Goal: Task Accomplishment & Management: Use online tool/utility

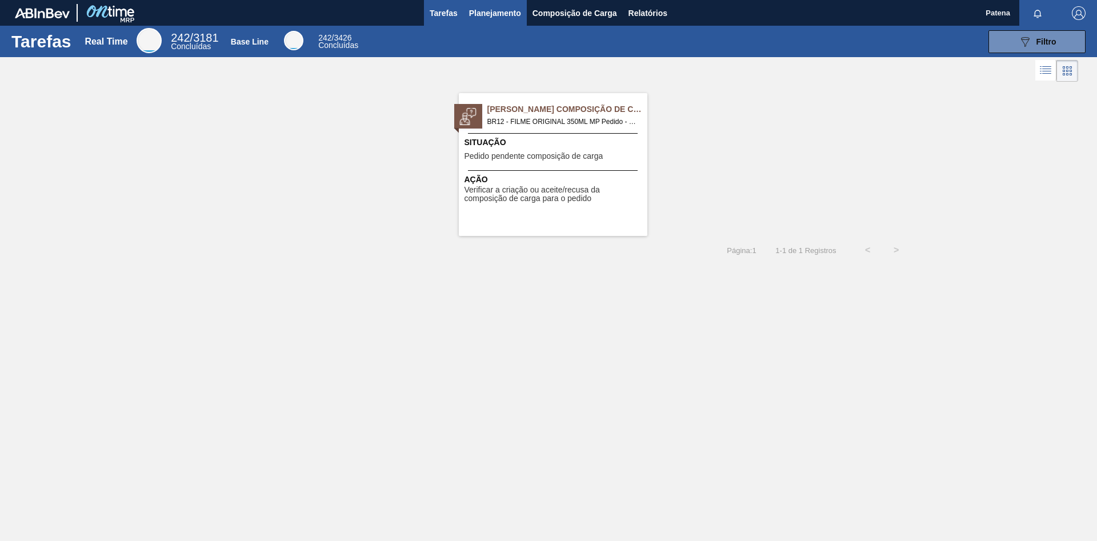
click at [500, 12] on span "Planejamento" at bounding box center [495, 13] width 52 height 14
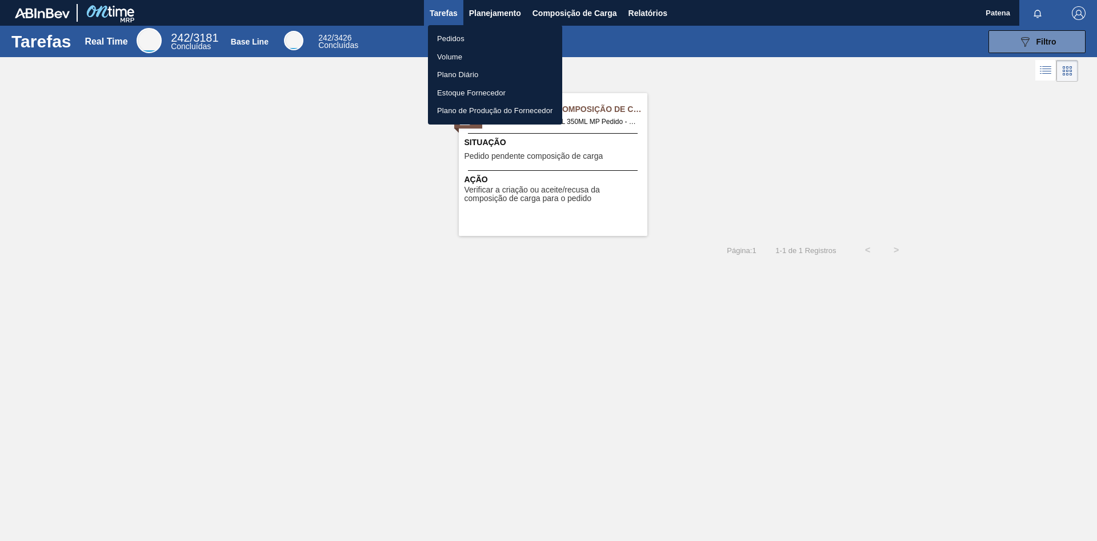
click at [494, 42] on li "Pedidos" at bounding box center [495, 39] width 134 height 18
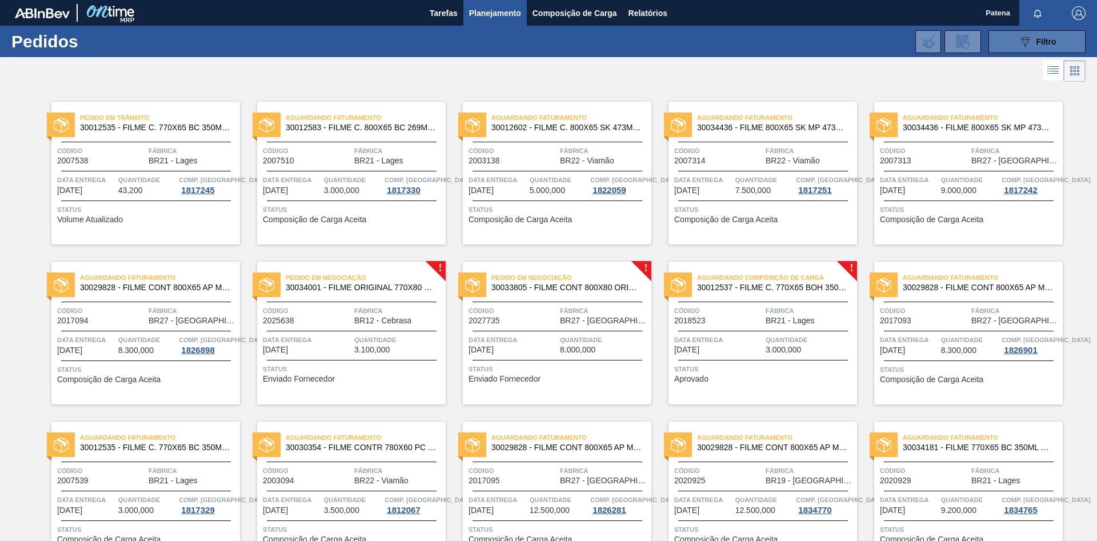
click at [780, 42] on button "089F7B8B-B2A5-4AFE-B5C0-19BA573D28AC Filtro" at bounding box center [1036, 41] width 97 height 23
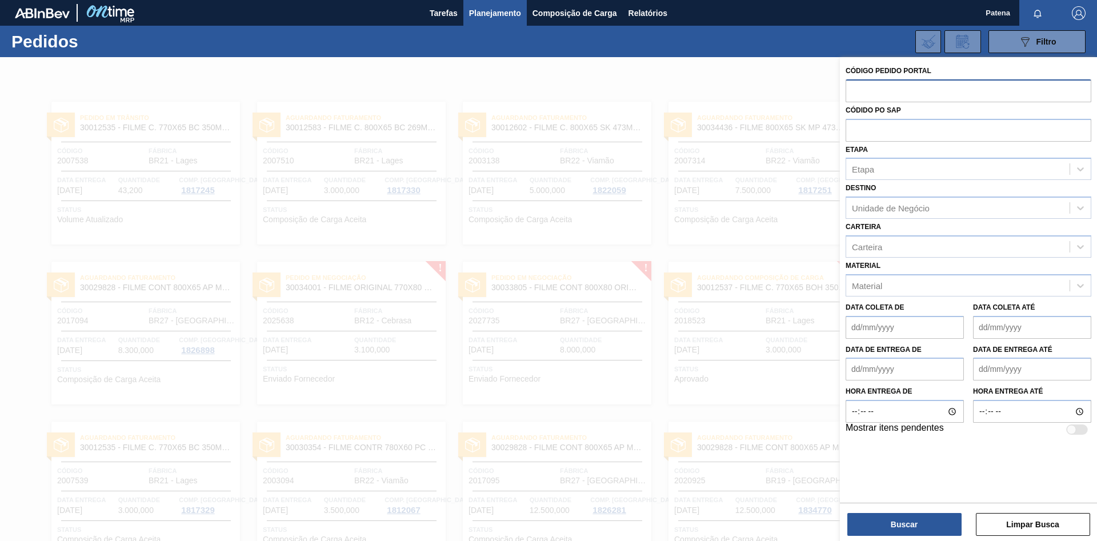
click at [780, 91] on input "text" at bounding box center [968, 90] width 246 height 22
click at [780, 94] on input "text" at bounding box center [968, 90] width 246 height 22
type input "2026927"
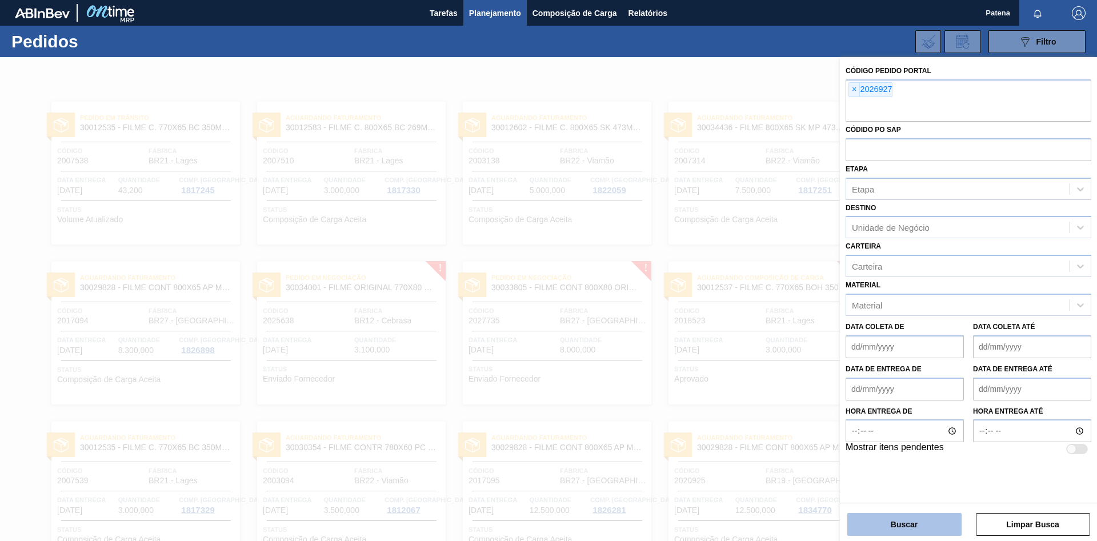
click at [780, 362] on button "Buscar" at bounding box center [904, 524] width 114 height 23
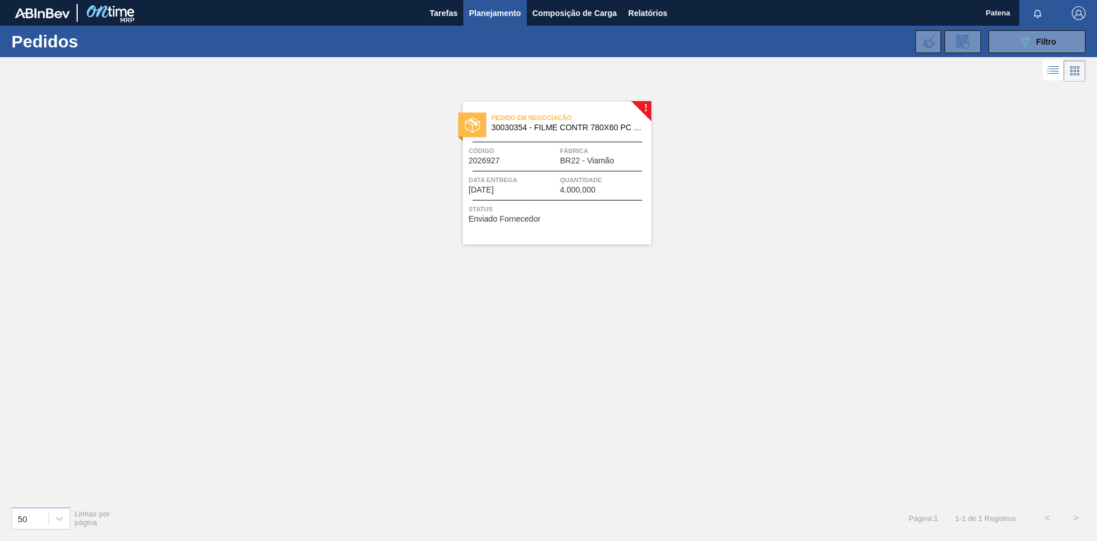
click at [644, 342] on div "! Pedido em Negociação 30030354 - FILME CONTR 780X60 PC LT350 NIV24 Código 2026…" at bounding box center [548, 291] width 1097 height 412
click at [542, 159] on div "Código 2026927" at bounding box center [512, 155] width 89 height 20
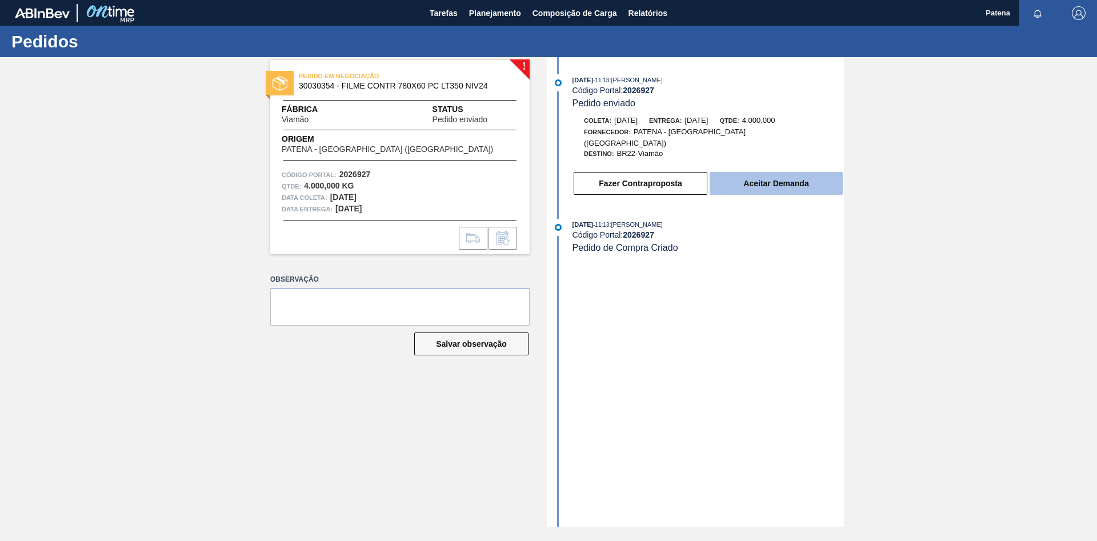
click at [764, 173] on button "Aceitar Demanda" at bounding box center [776, 183] width 133 height 23
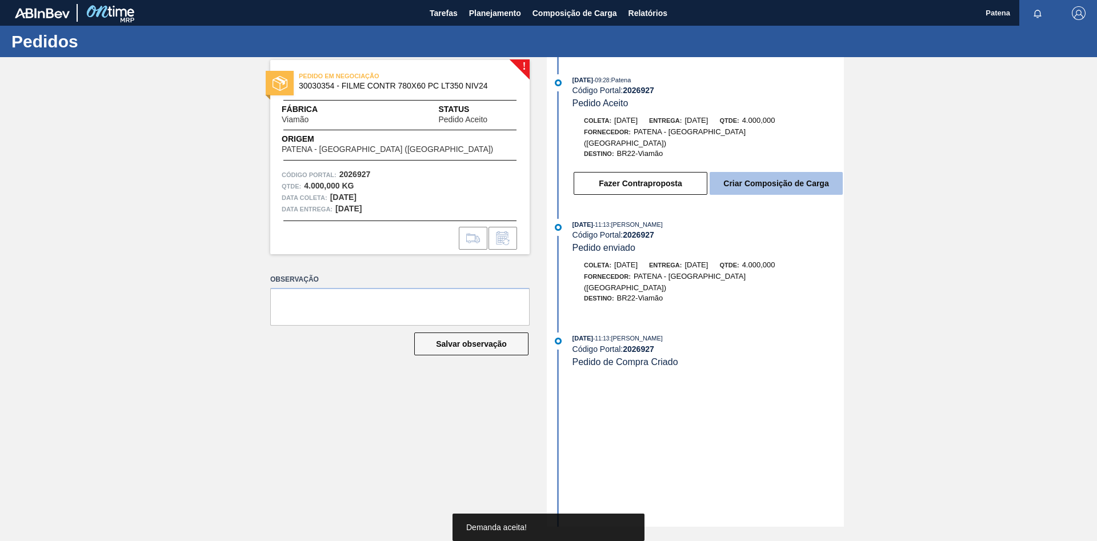
click at [769, 177] on button "Criar Composição de Carga" at bounding box center [776, 183] width 133 height 23
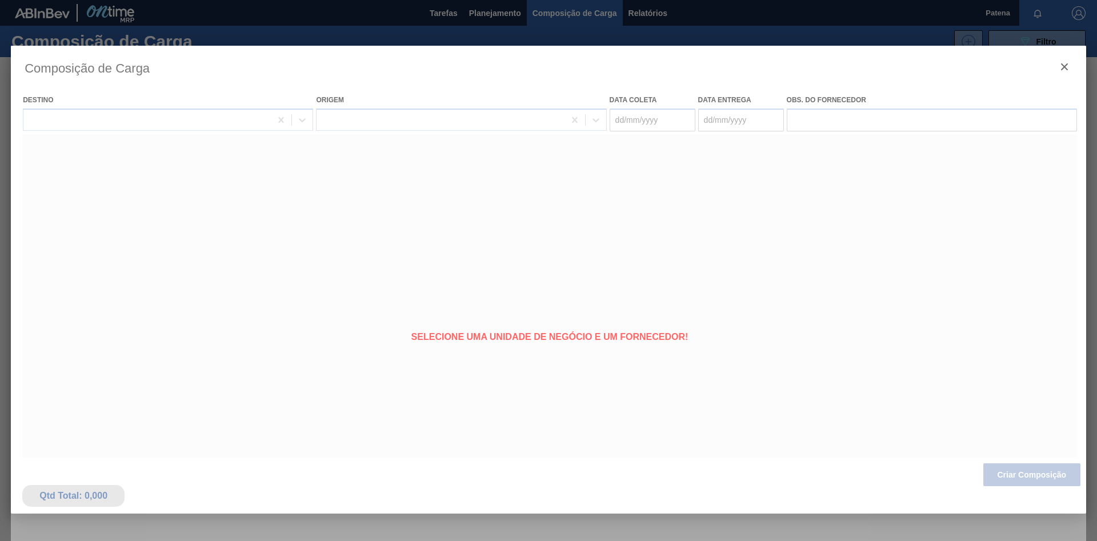
type coleta "[DATE]"
type entrega "[DATE]"
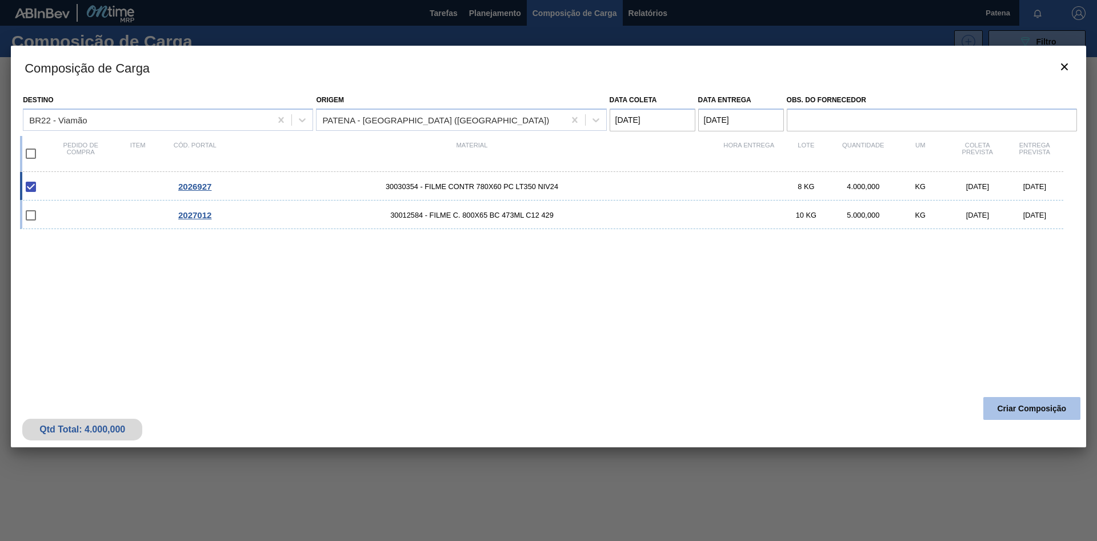
click at [780, 362] on button "Criar Composição" at bounding box center [1031, 408] width 97 height 23
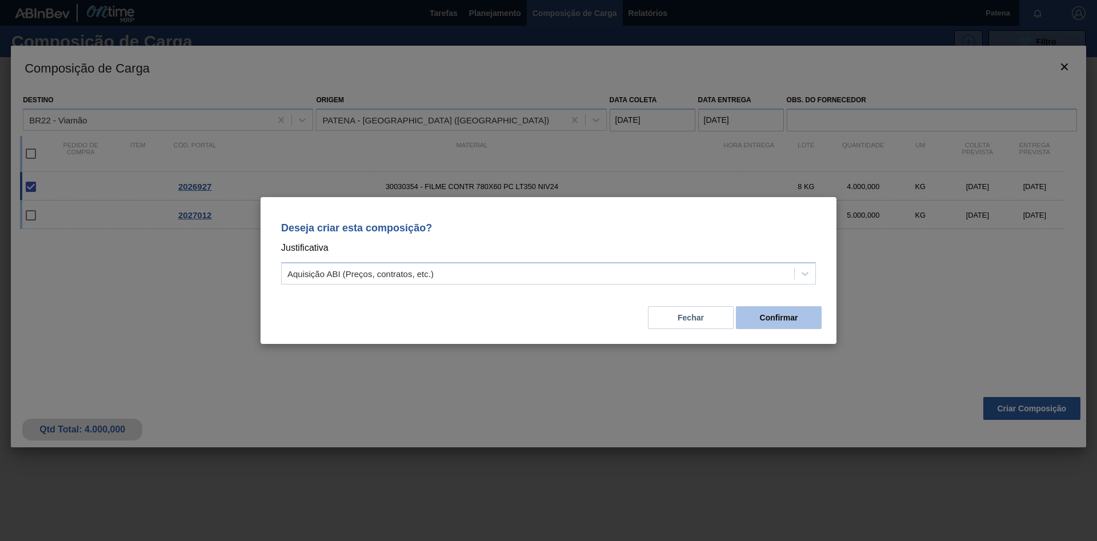
click at [780, 320] on button "Confirmar" at bounding box center [779, 317] width 86 height 23
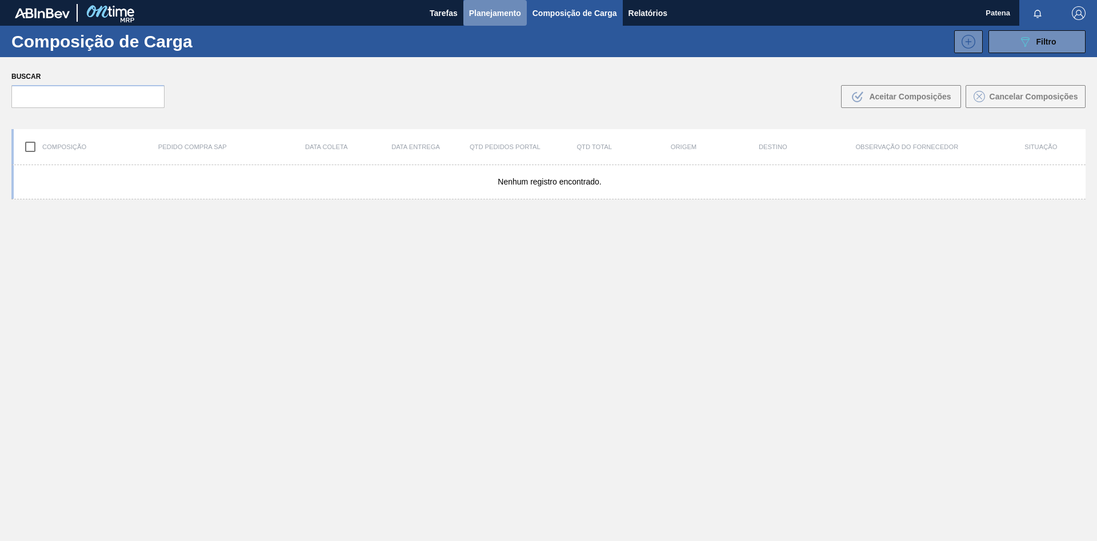
click at [506, 15] on span "Planejamento" at bounding box center [495, 13] width 52 height 14
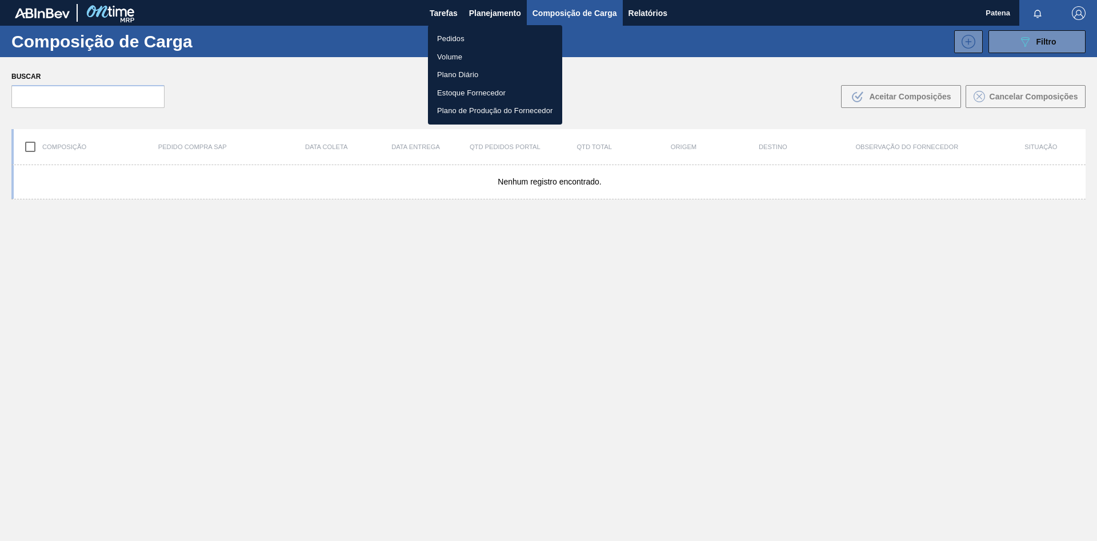
click at [523, 33] on li "Pedidos" at bounding box center [495, 39] width 134 height 18
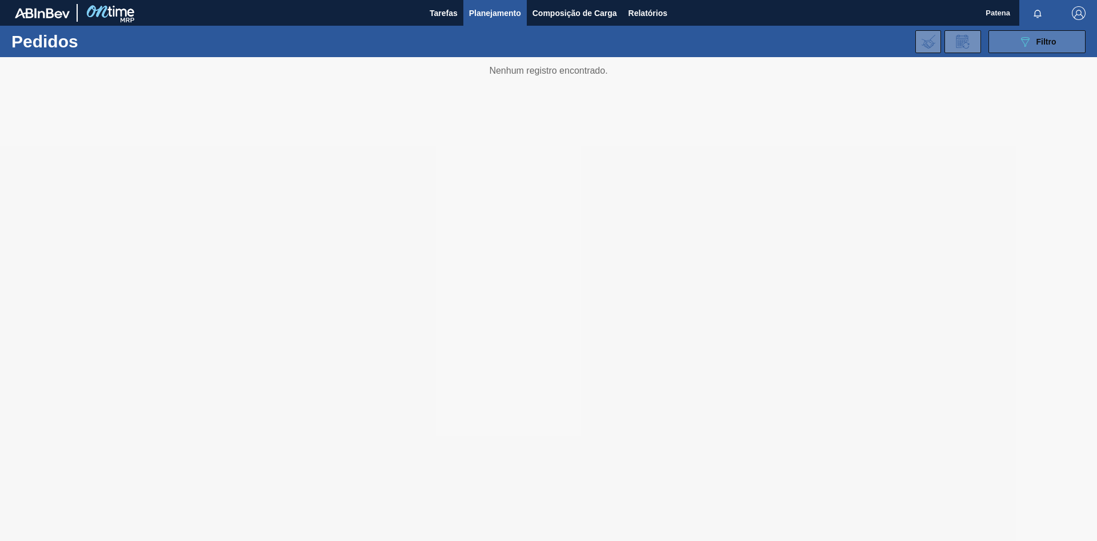
click at [780, 44] on icon "089F7B8B-B2A5-4AFE-B5C0-19BA573D28AC" at bounding box center [1025, 42] width 14 height 14
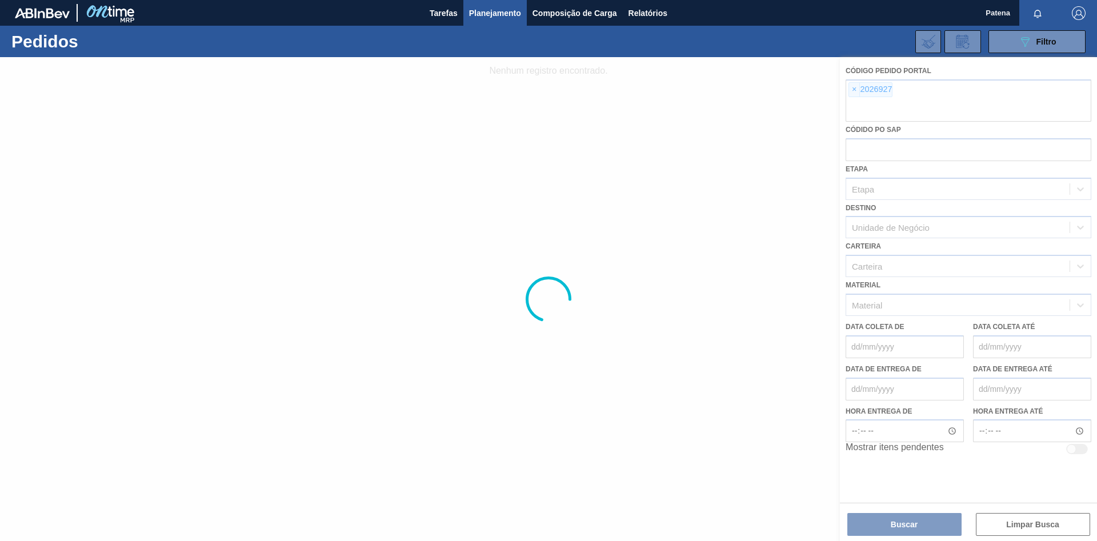
click at [780, 90] on div at bounding box center [548, 299] width 1097 height 484
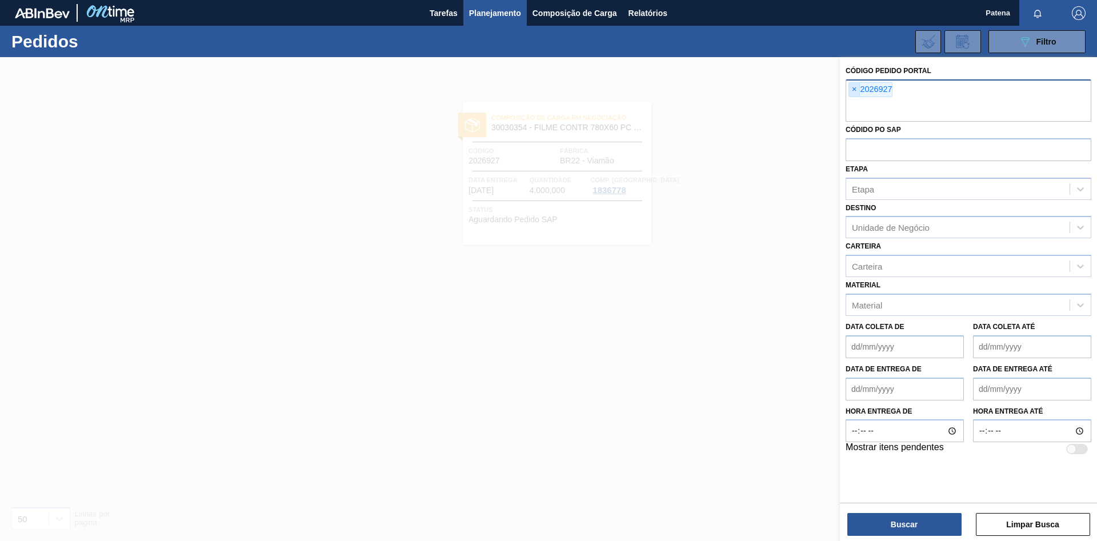
click at [780, 95] on span "×" at bounding box center [854, 90] width 11 height 14
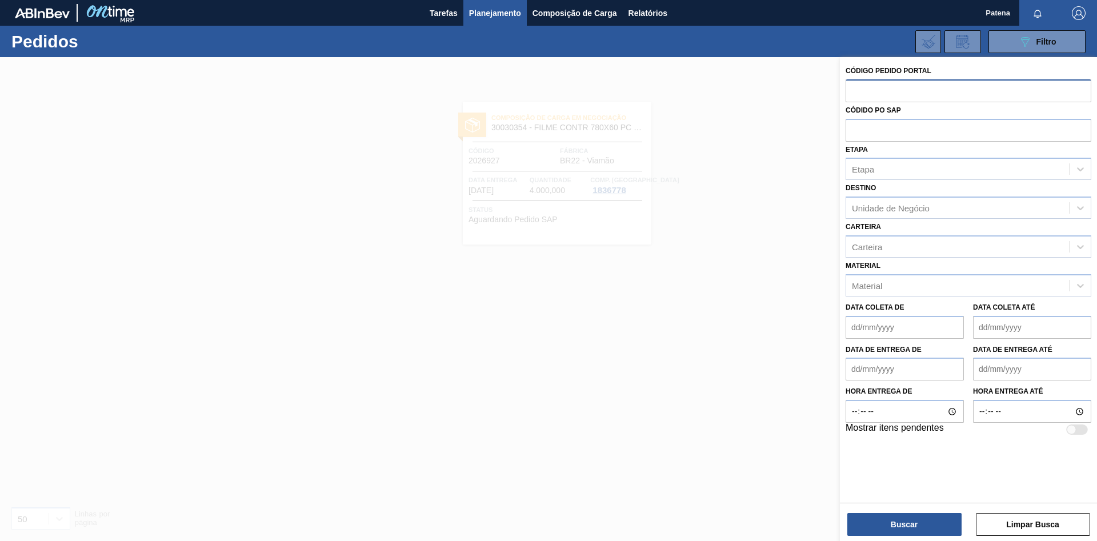
click at [780, 98] on input "text" at bounding box center [968, 90] width 246 height 22
click at [780, 362] on button "Limpar Busca" at bounding box center [1033, 524] width 114 height 23
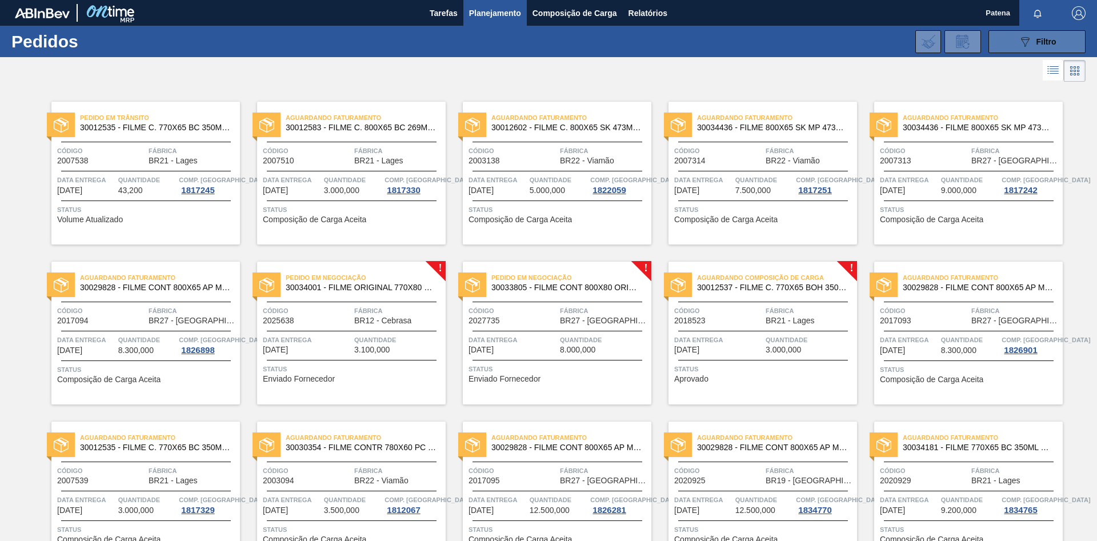
click at [780, 41] on icon "089F7B8B-B2A5-4AFE-B5C0-19BA573D28AC" at bounding box center [1025, 42] width 14 height 14
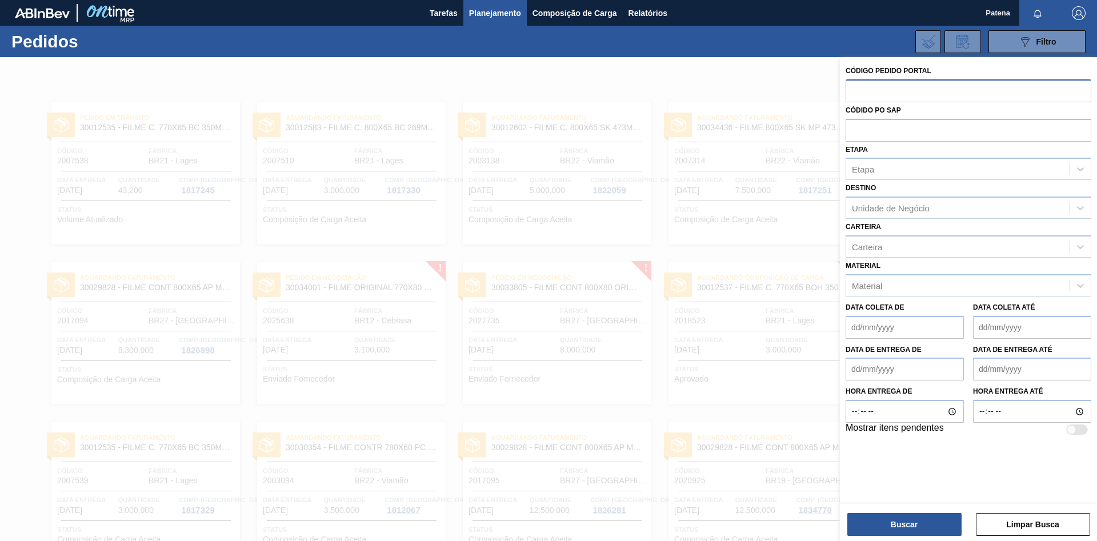
click at [780, 93] on input "text" at bounding box center [968, 90] width 246 height 22
type input "2026927"
click at [780, 362] on button "Buscar" at bounding box center [904, 524] width 114 height 23
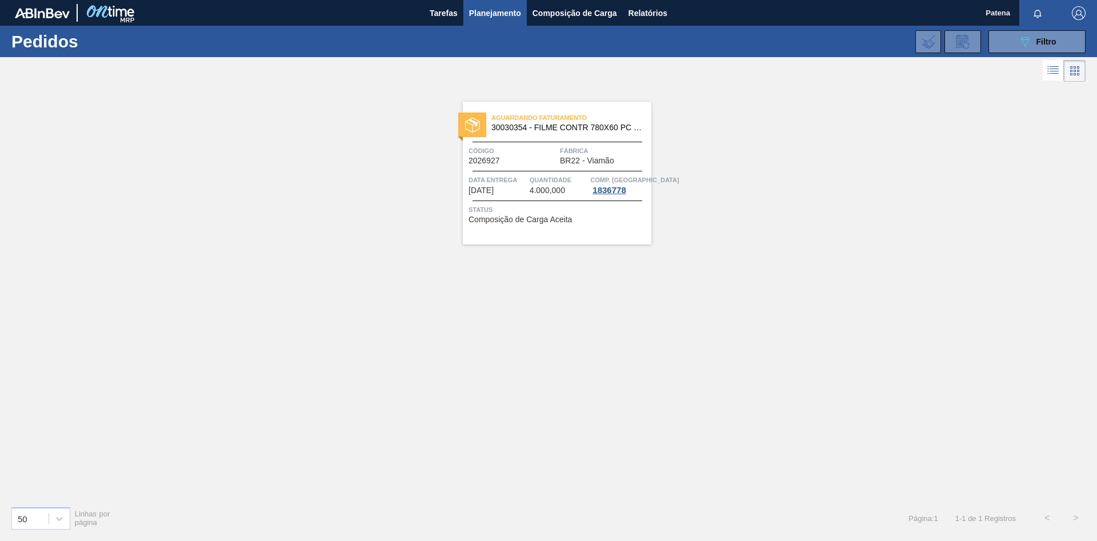
click at [576, 362] on div "Aguardando Faturamento 30030354 - FILME CONTR 780X60 PC LT350 NIV24 Código 2026…" at bounding box center [548, 291] width 1097 height 412
click at [515, 98] on div "Aguardando Faturamento 30030354 - FILME CONTR 780X60 PC LT350 NIV24 Código 2026…" at bounding box center [549, 165] width 206 height 160
click at [525, 138] on div "Aguardando Faturamento 30030354 - FILME CONTR 780X60 PC LT350 NIV24 Código 2026…" at bounding box center [557, 173] width 189 height 143
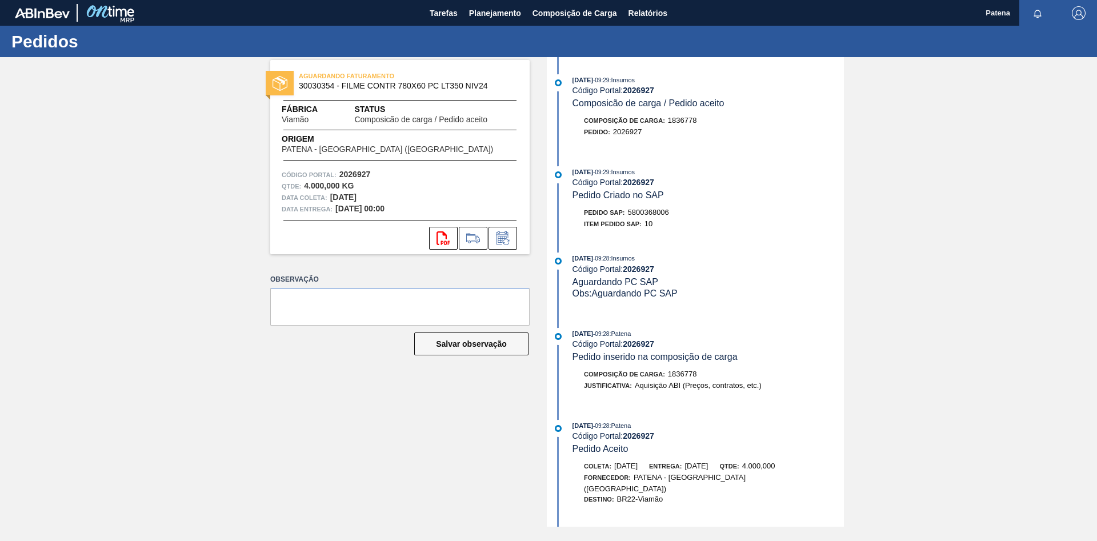
drag, startPoint x: 710, startPoint y: 299, endPoint x: 686, endPoint y: 227, distance: 75.7
click at [711, 296] on div "Obs: Aguardando PC SAP" at bounding box center [707, 293] width 271 height 11
drag, startPoint x: 674, startPoint y: 217, endPoint x: 629, endPoint y: 217, distance: 44.6
click at [629, 217] on div "Pedido SAP: 5800368006" at bounding box center [707, 212] width 271 height 11
copy span "5800368006"
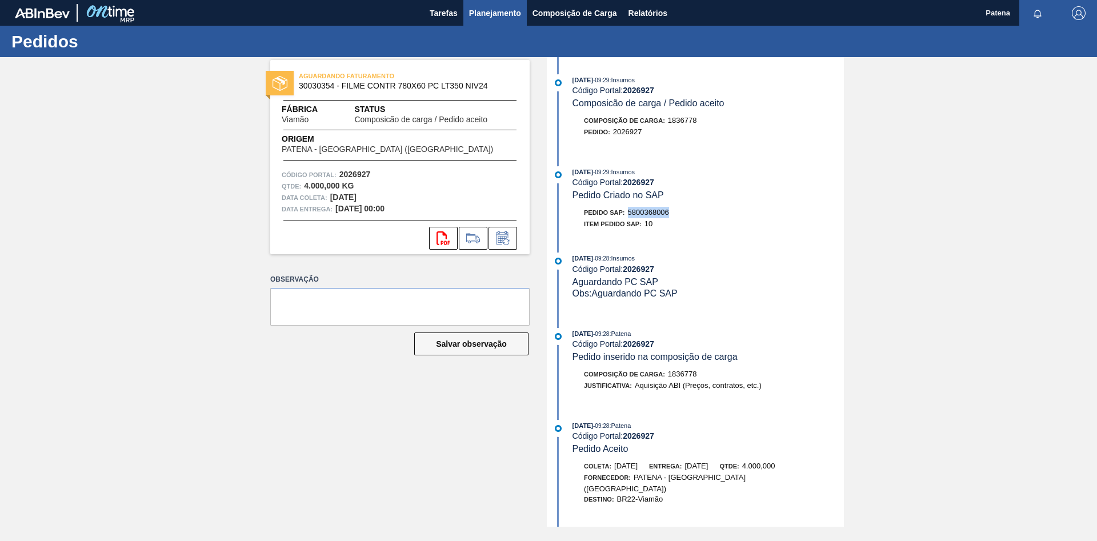
click at [488, 15] on span "Planejamento" at bounding box center [495, 13] width 52 height 14
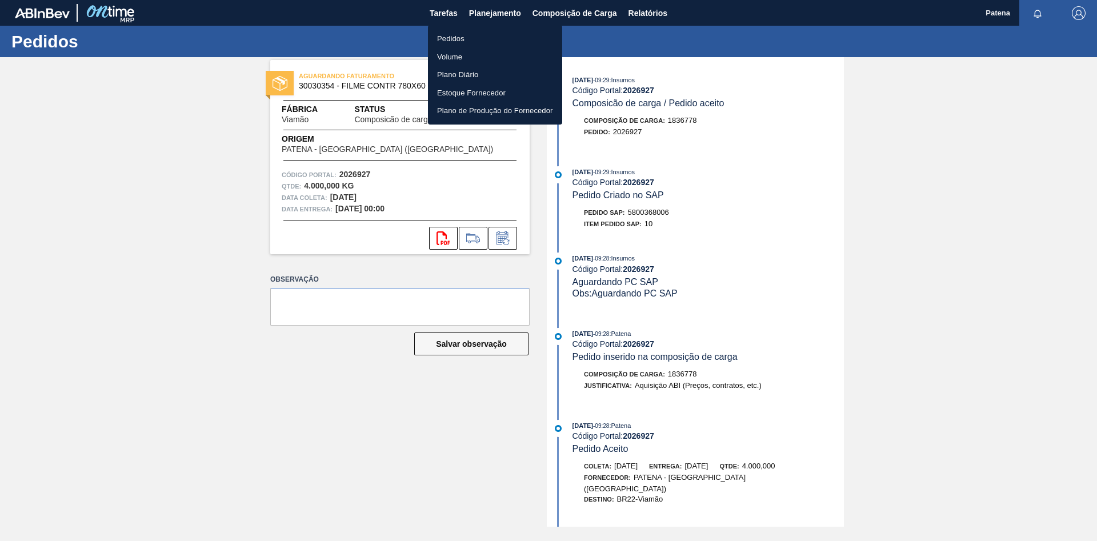
click at [468, 38] on li "Pedidos" at bounding box center [495, 39] width 134 height 18
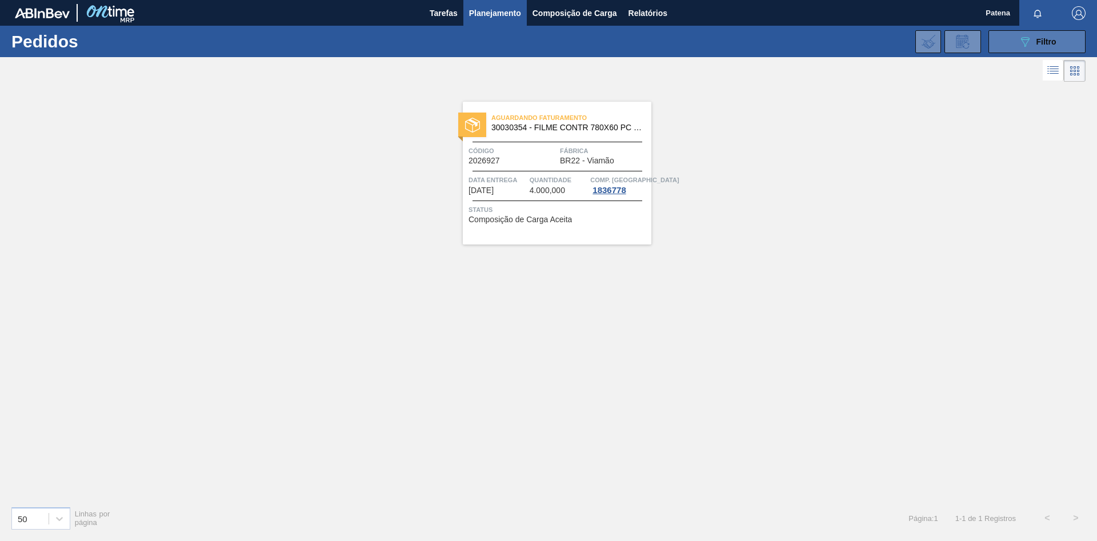
click at [780, 45] on button "089F7B8B-B2A5-4AFE-B5C0-19BA573D28AC Filtro" at bounding box center [1036, 41] width 97 height 23
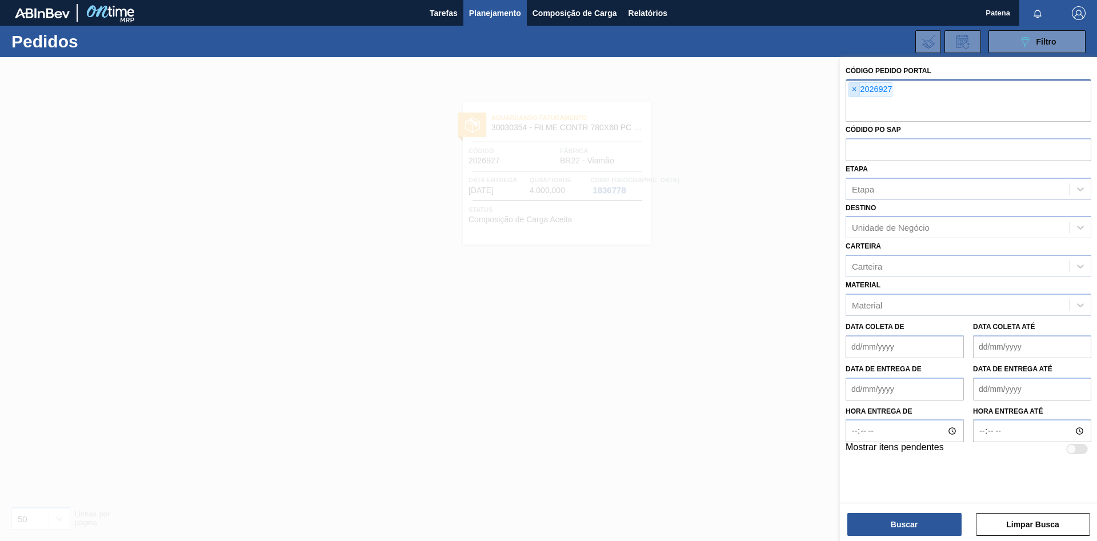
click at [780, 90] on span "×" at bounding box center [854, 90] width 11 height 14
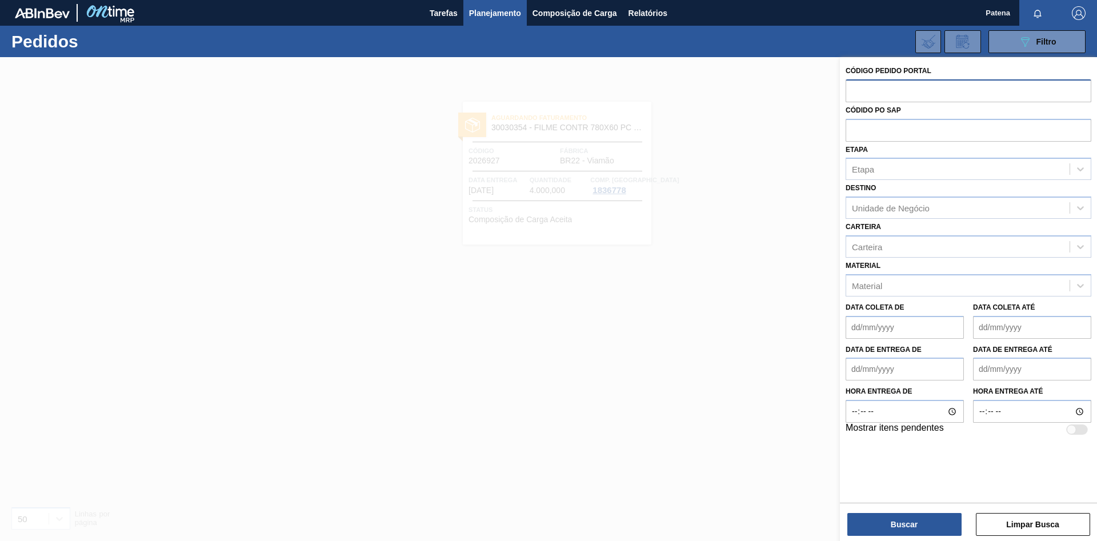
click at [780, 95] on input "text" at bounding box center [968, 90] width 246 height 22
paste input "70458"
drag, startPoint x: 880, startPoint y: 88, endPoint x: 833, endPoint y: 90, distance: 46.9
click at [780, 90] on input "70458" at bounding box center [968, 90] width 246 height 22
type input "70458"
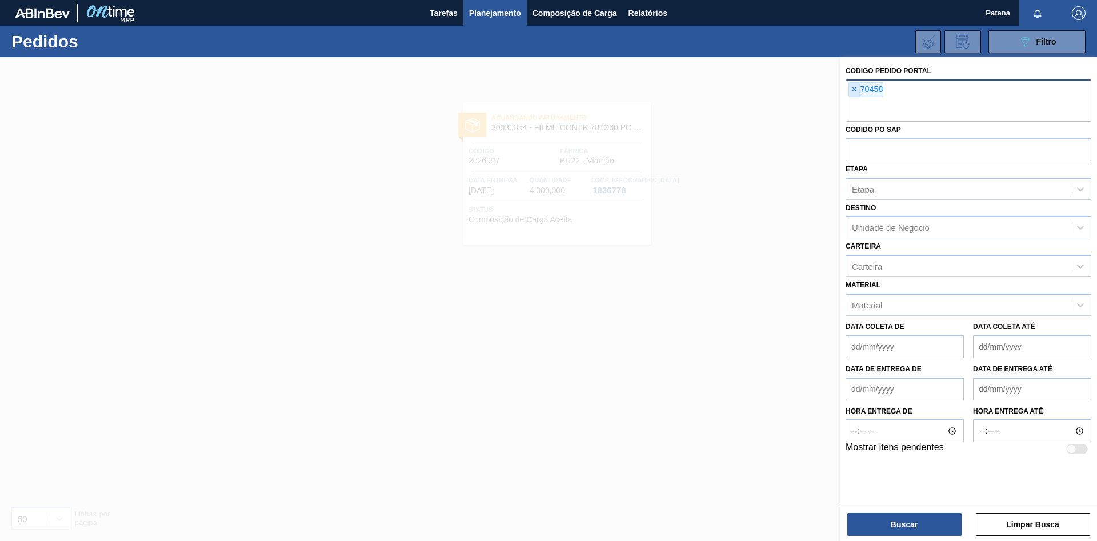
click at [780, 87] on span "×" at bounding box center [854, 90] width 11 height 14
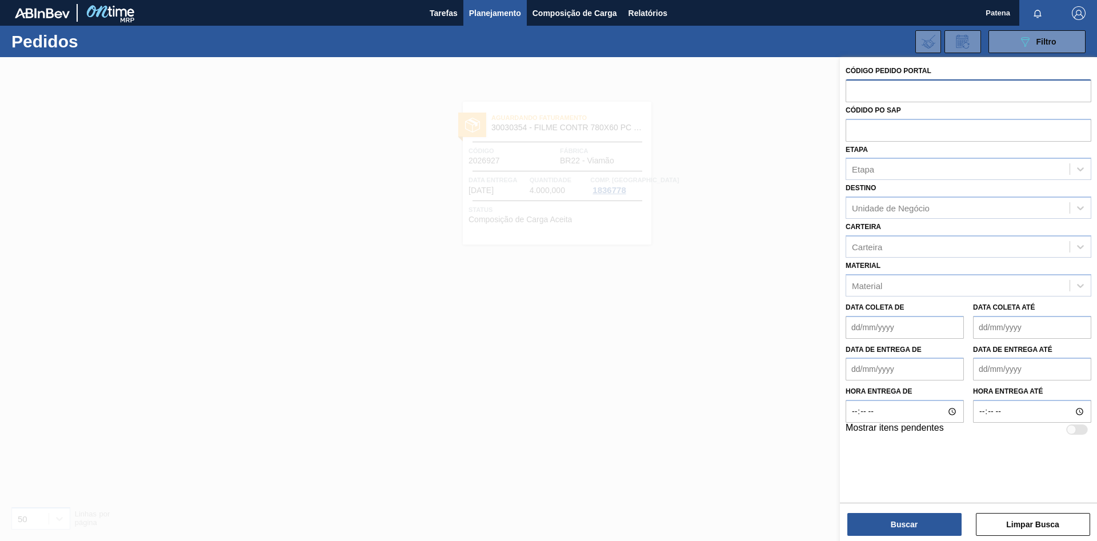
click at [780, 90] on input "text" at bounding box center [968, 90] width 246 height 22
type input "2027012"
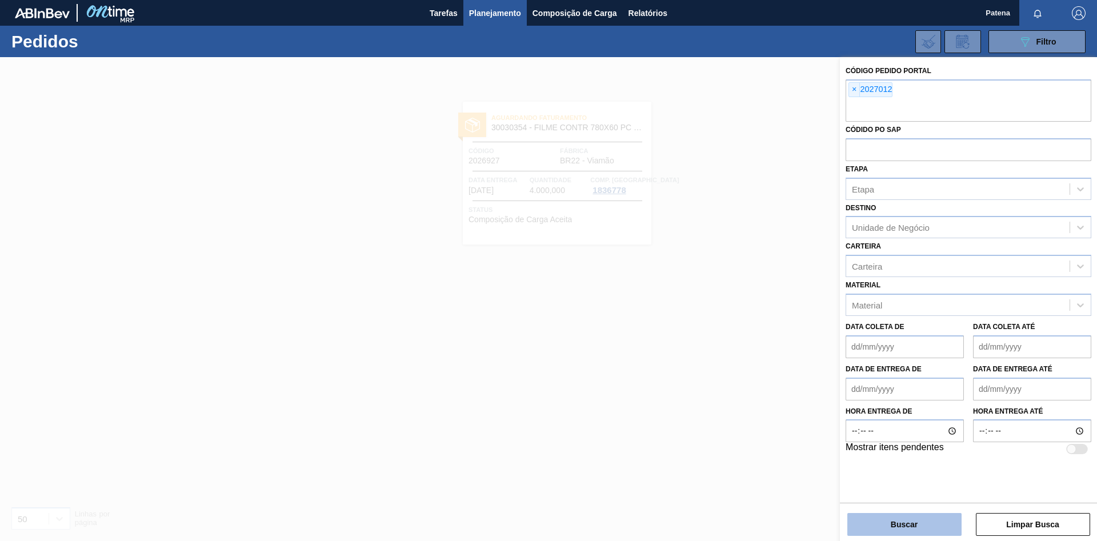
click at [780, 362] on button "Buscar" at bounding box center [904, 524] width 114 height 23
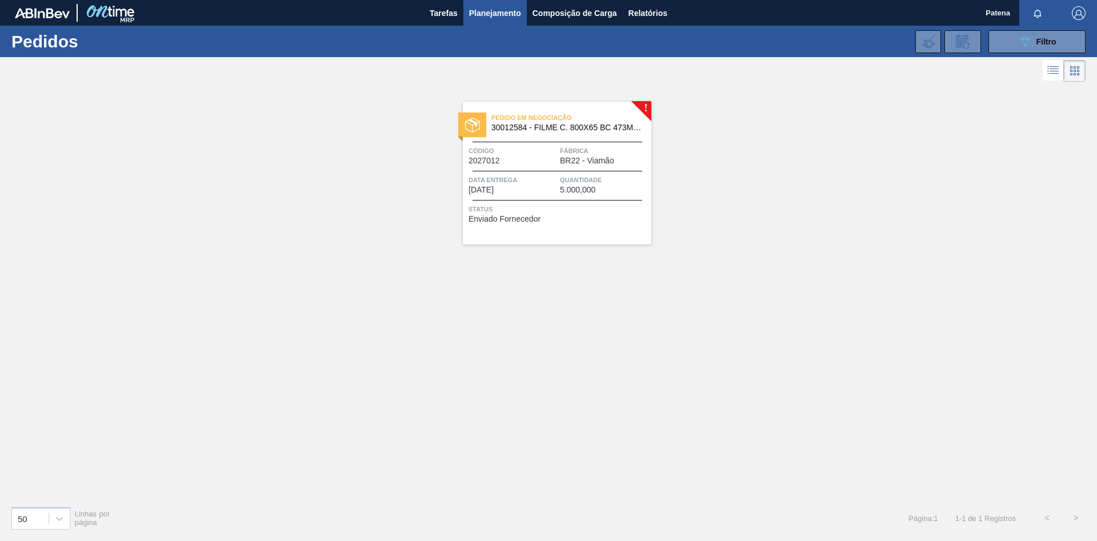
click at [540, 160] on div "Código 2027012" at bounding box center [512, 155] width 89 height 20
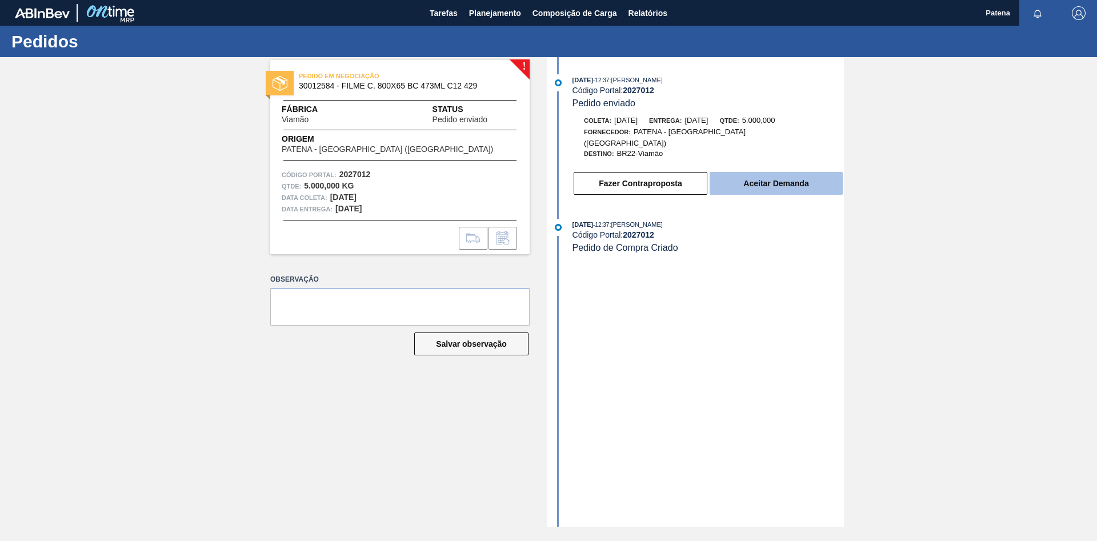
click at [780, 173] on button "Aceitar Demanda" at bounding box center [776, 183] width 133 height 23
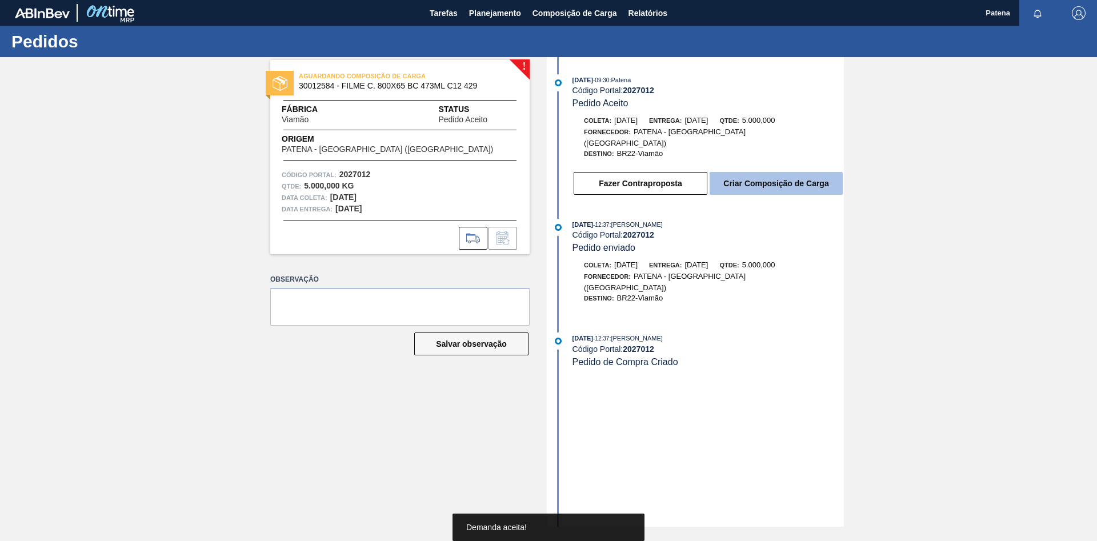
click at [765, 174] on button "Criar Composição de Carga" at bounding box center [776, 183] width 133 height 23
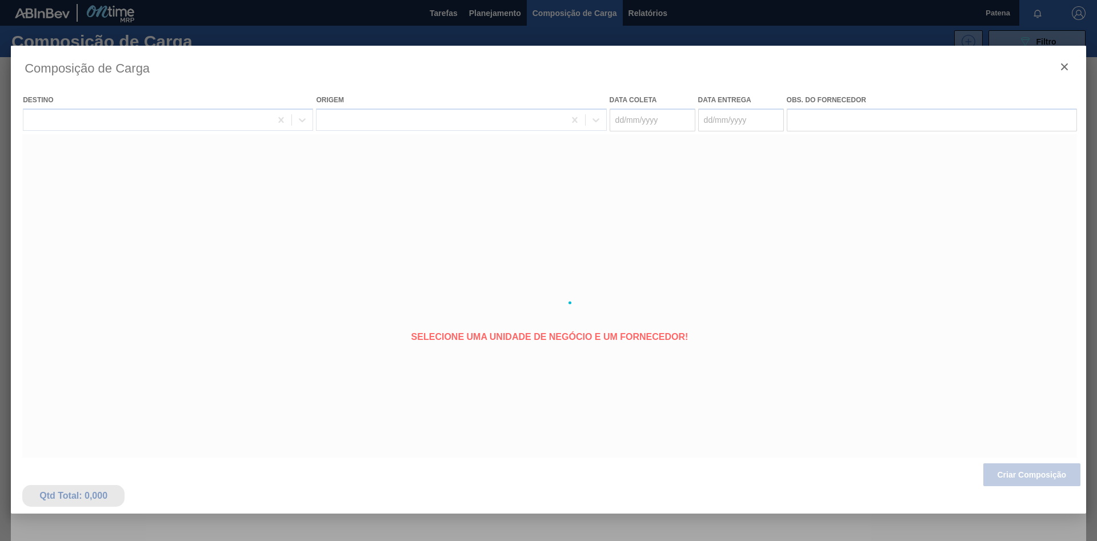
type coleta "[DATE]"
type entrega "[DATE]"
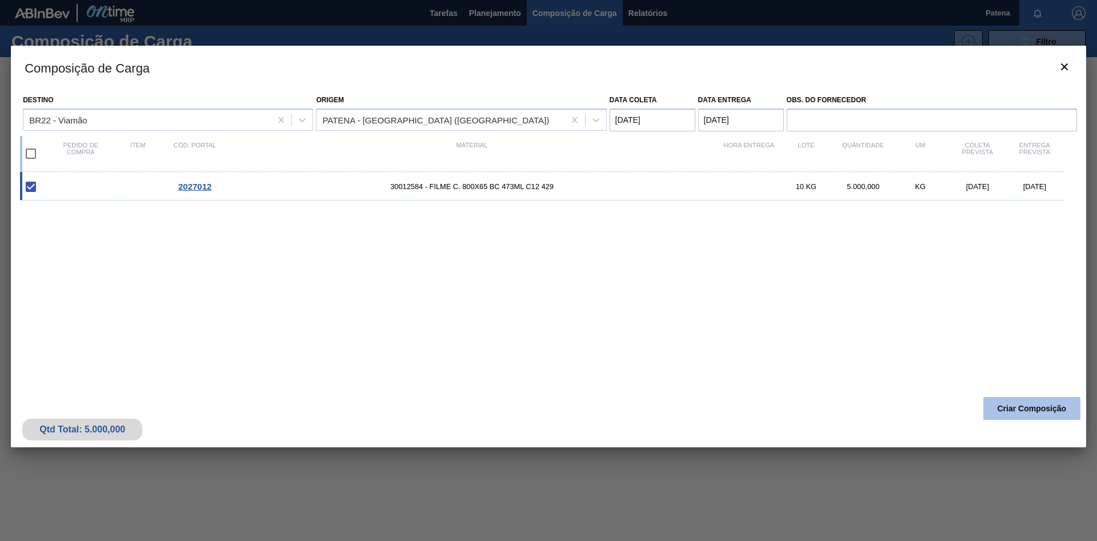
click at [780, 362] on button "Criar Composição" at bounding box center [1031, 408] width 97 height 23
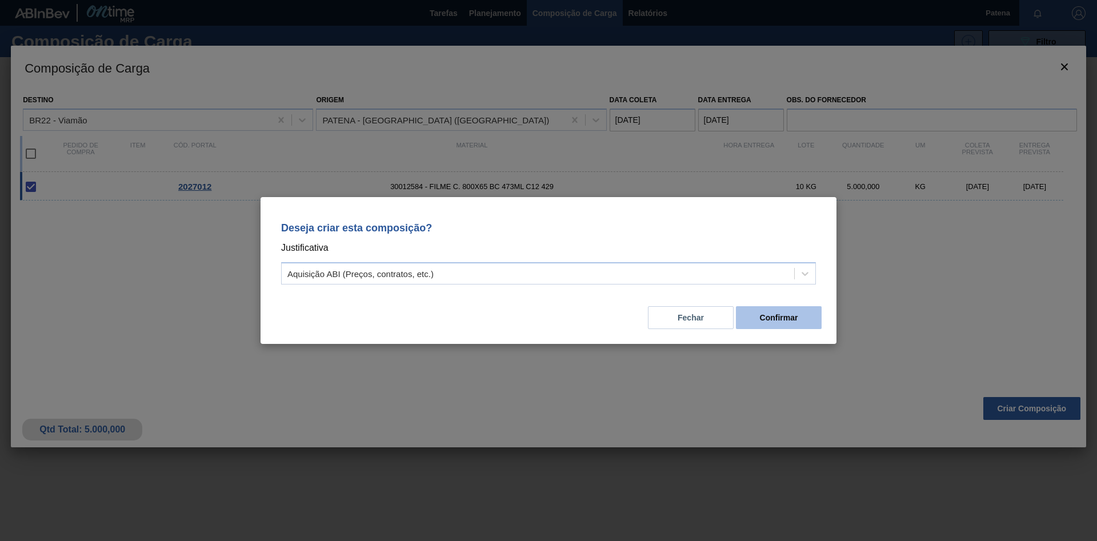
click at [775, 319] on button "Confirmar" at bounding box center [779, 317] width 86 height 23
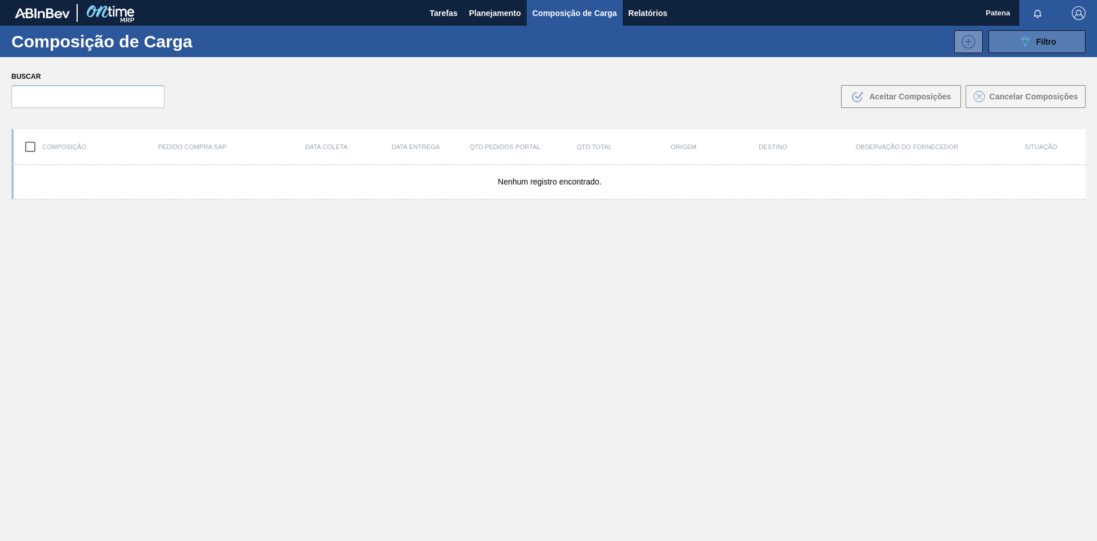
click at [780, 38] on button "089F7B8B-B2A5-4AFE-B5C0-19BA573D28AC Filtro" at bounding box center [1036, 41] width 97 height 23
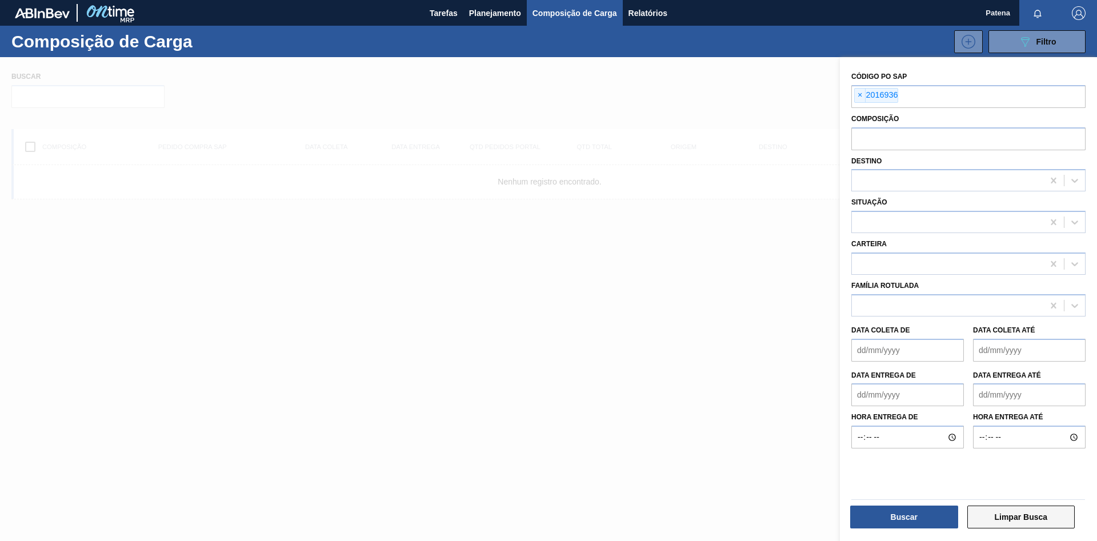
click at [780, 362] on button "Limpar Busca" at bounding box center [1021, 517] width 108 height 23
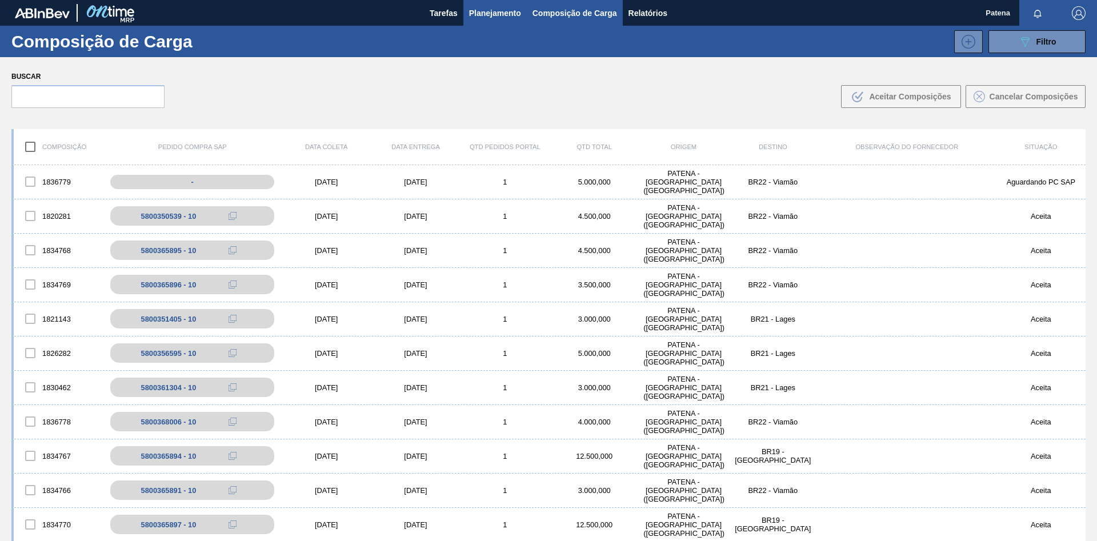
click at [491, 18] on span "Planejamento" at bounding box center [495, 13] width 52 height 14
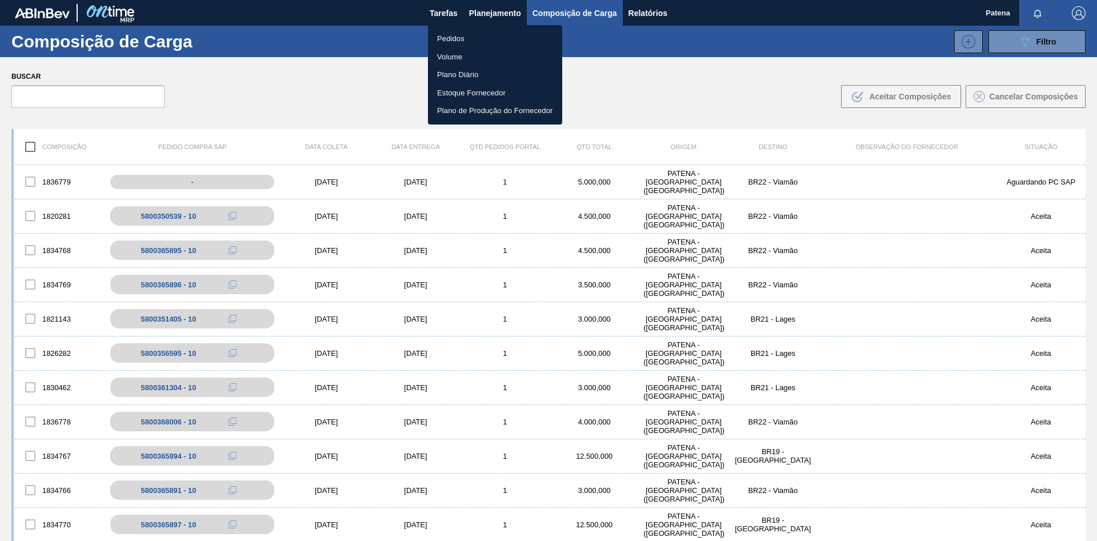
click at [489, 39] on li "Pedidos" at bounding box center [495, 39] width 134 height 18
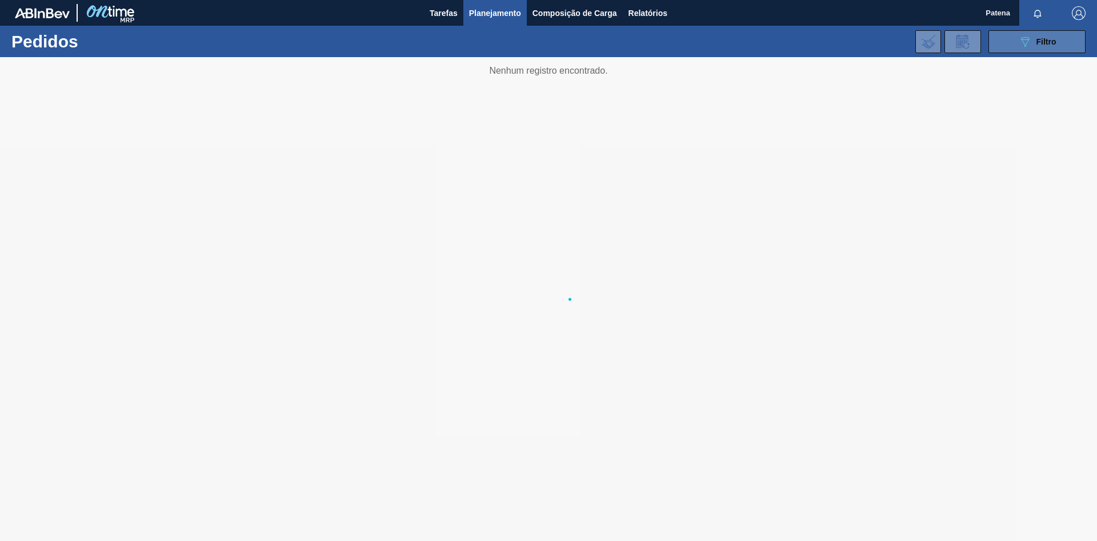
click at [780, 49] on button "089F7B8B-B2A5-4AFE-B5C0-19BA573D28AC Filtro" at bounding box center [1036, 41] width 97 height 23
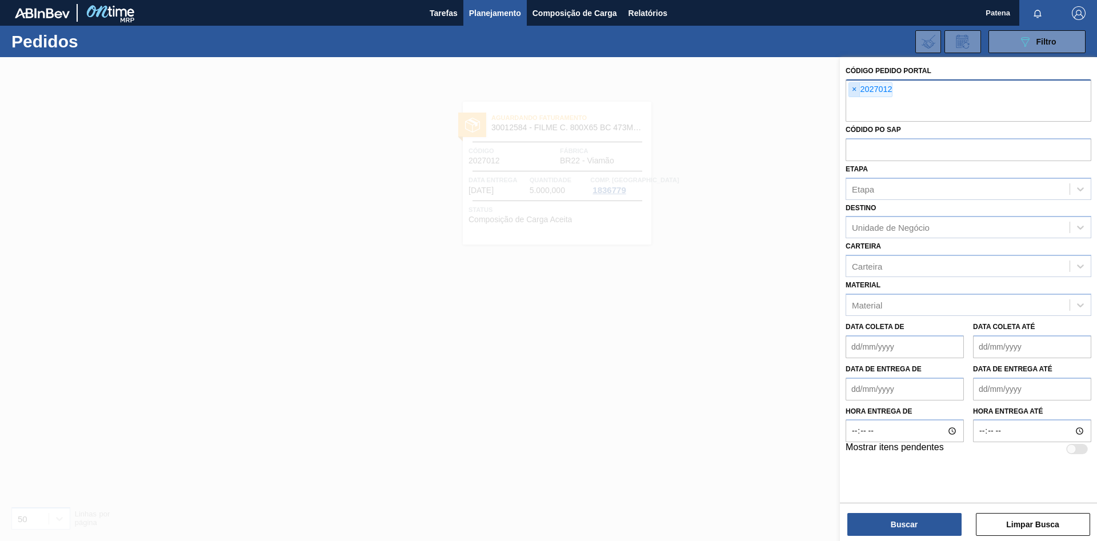
click at [780, 91] on span "×" at bounding box center [854, 90] width 11 height 14
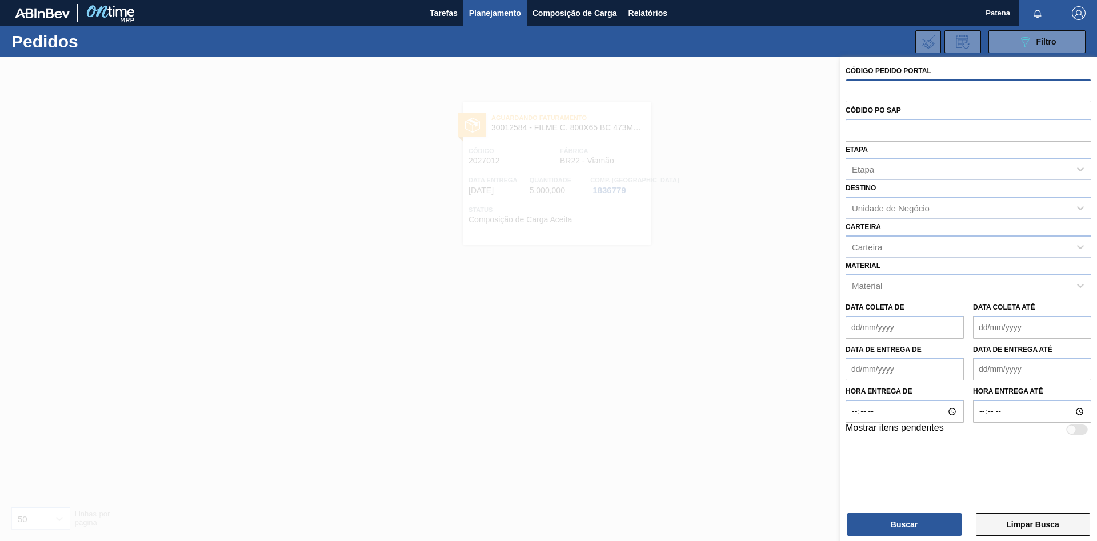
click at [780, 362] on button "Limpar Busca" at bounding box center [1033, 524] width 114 height 23
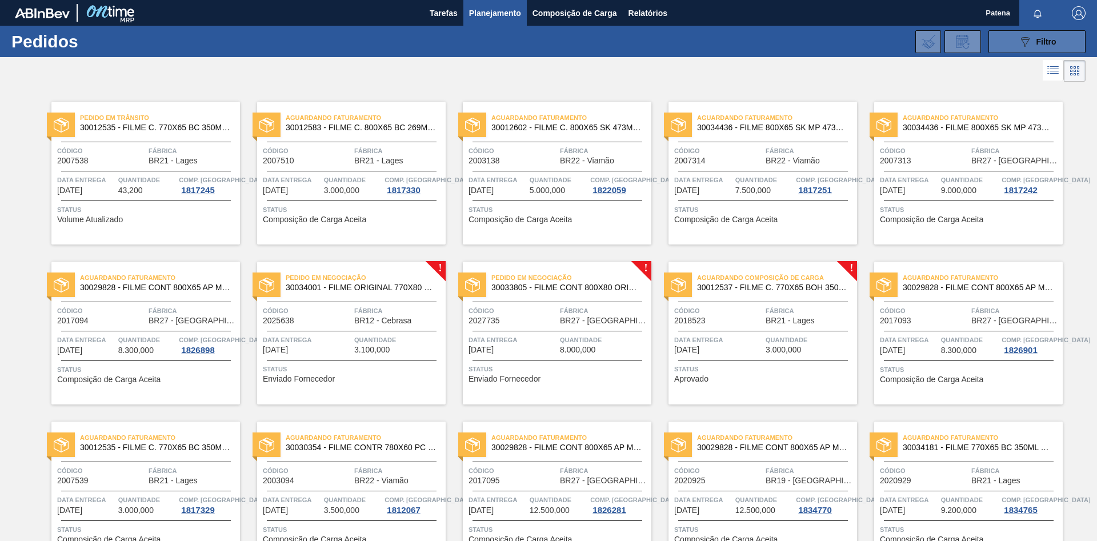
click at [780, 47] on button "089F7B8B-B2A5-4AFE-B5C0-19BA573D28AC Filtro" at bounding box center [1036, 41] width 97 height 23
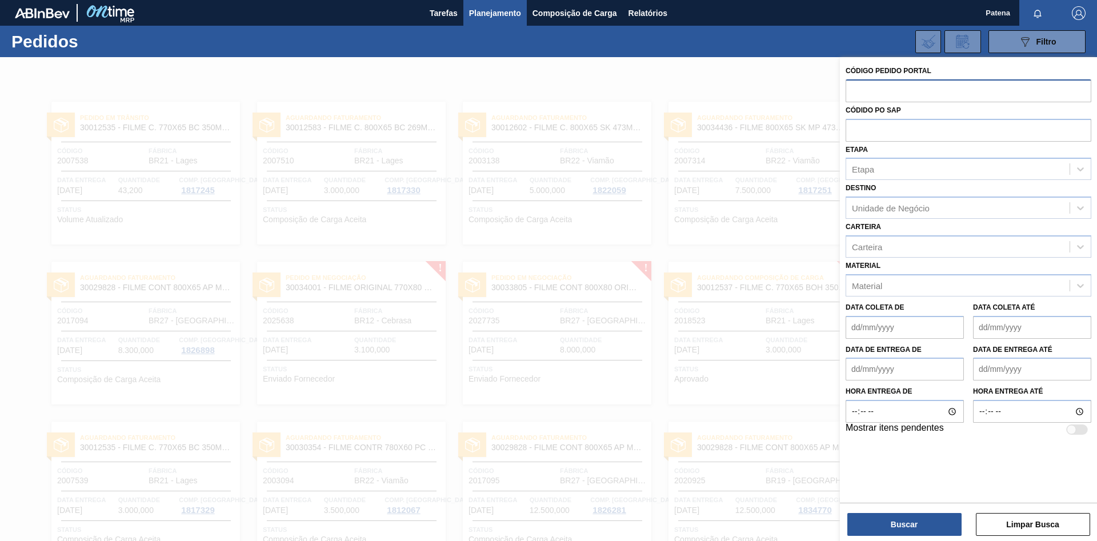
click at [780, 95] on input "text" at bounding box center [968, 90] width 246 height 22
type input "2027012"
click at [780, 362] on button "Buscar" at bounding box center [904, 524] width 114 height 23
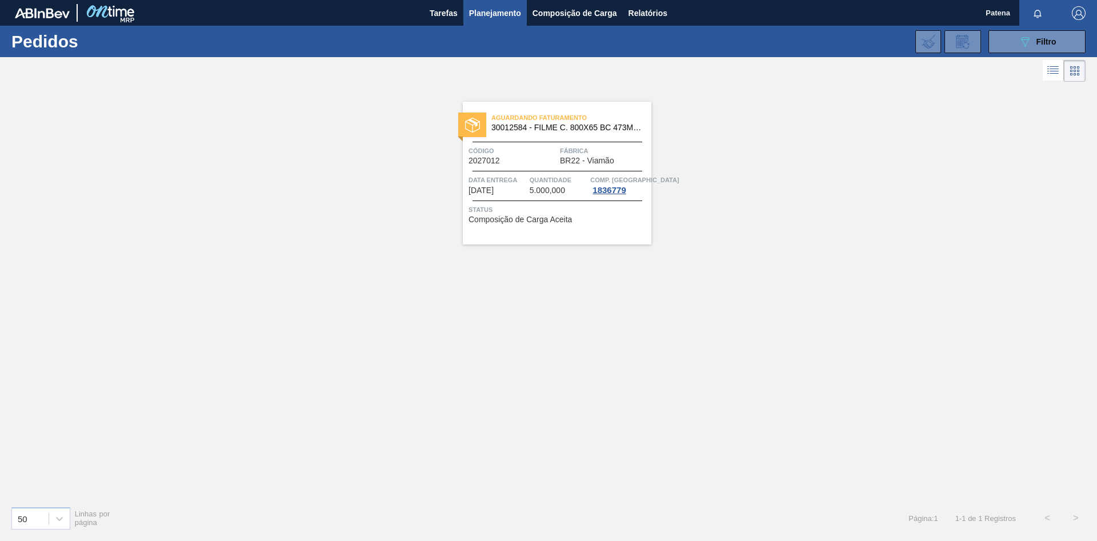
click at [523, 170] on div "Aguardando Faturamento 30012584 - FILME C. 800X65 BC 473ML C12 429 Código 20270…" at bounding box center [557, 173] width 189 height 143
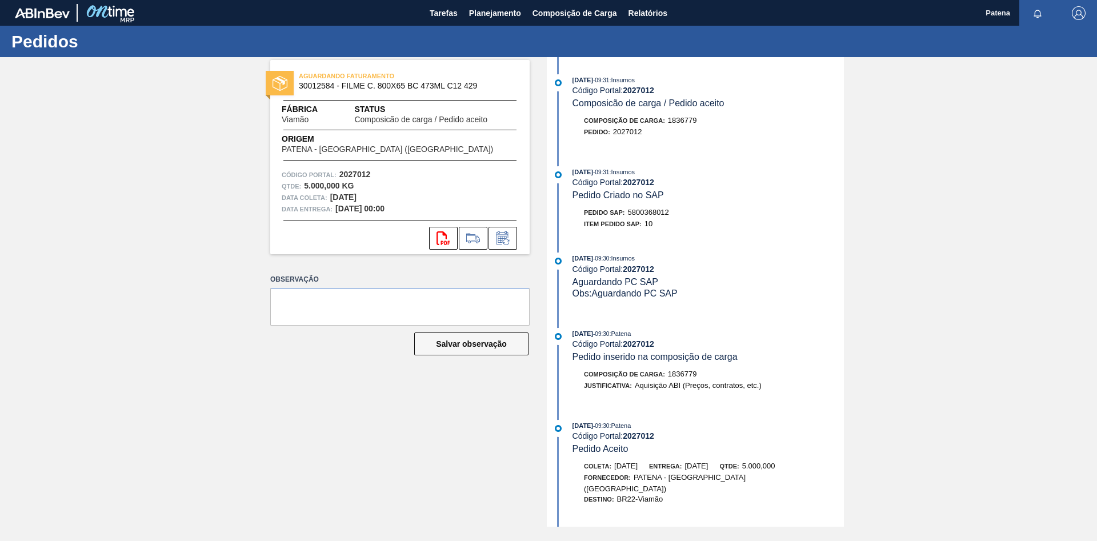
drag, startPoint x: 674, startPoint y: 215, endPoint x: 627, endPoint y: 216, distance: 46.3
click at [627, 216] on div "Pedido SAP: 5800368012" at bounding box center [707, 212] width 271 height 11
copy div "5800368012"
click at [493, 15] on span "Planejamento" at bounding box center [495, 13] width 52 height 14
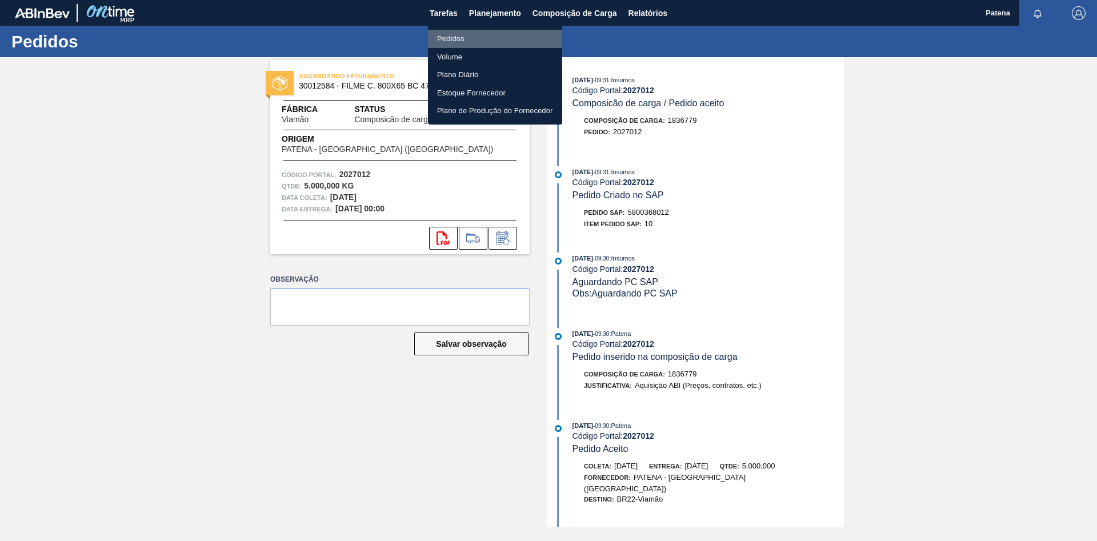
click at [464, 38] on li "Pedidos" at bounding box center [495, 39] width 134 height 18
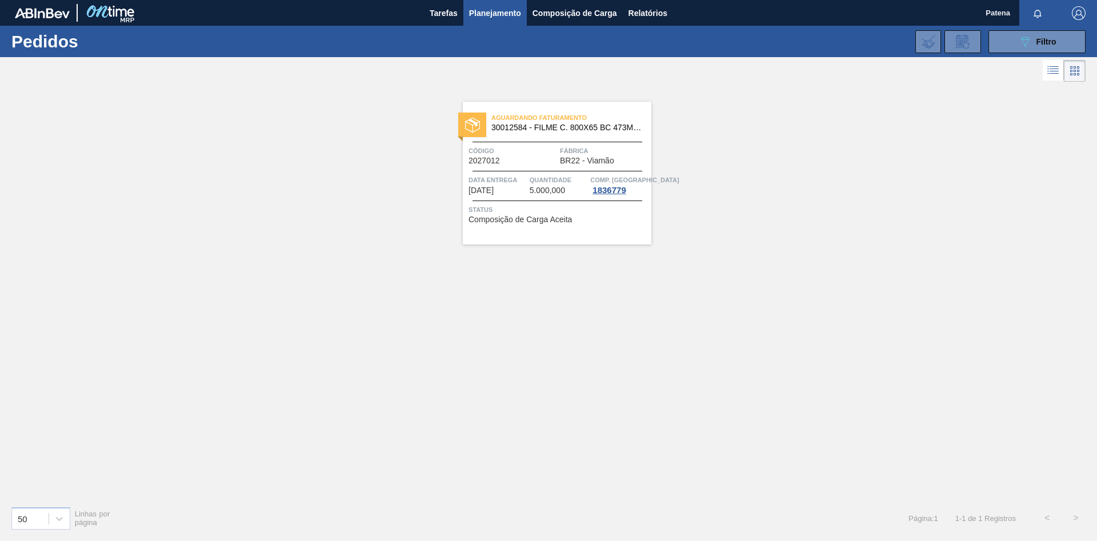
click at [780, 274] on div "Aguardando Faturamento 30012584 - FILME C. 800X65 BC 473ML C12 429 Código 20270…" at bounding box center [548, 291] width 1097 height 412
click at [497, 9] on span "Planejamento" at bounding box center [495, 13] width 52 height 14
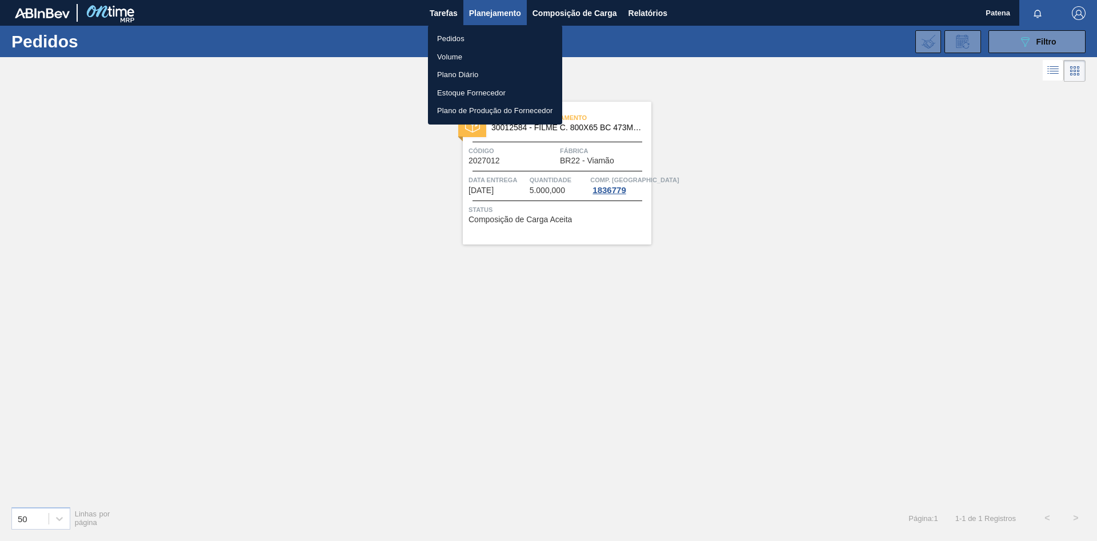
click at [461, 41] on li "Pedidos" at bounding box center [495, 39] width 134 height 18
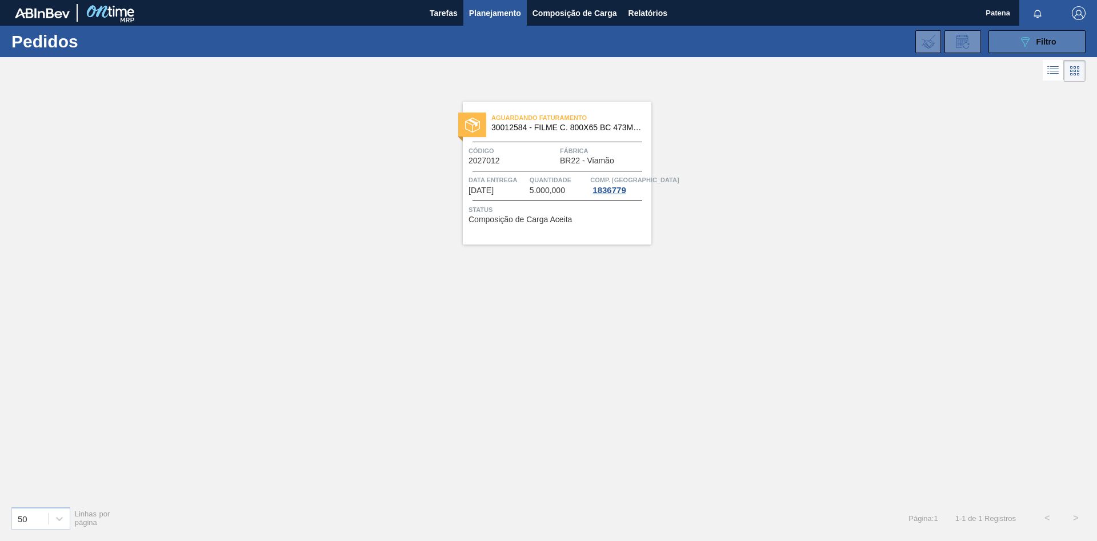
click at [780, 37] on button "089F7B8B-B2A5-4AFE-B5C0-19BA573D28AC Filtro" at bounding box center [1036, 41] width 97 height 23
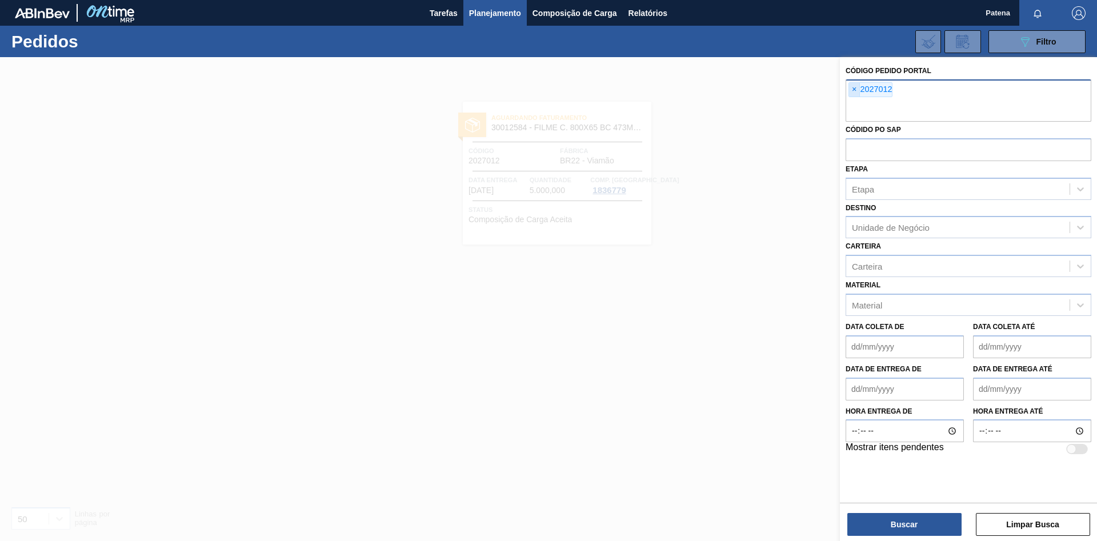
click at [780, 86] on span "×" at bounding box center [854, 90] width 11 height 14
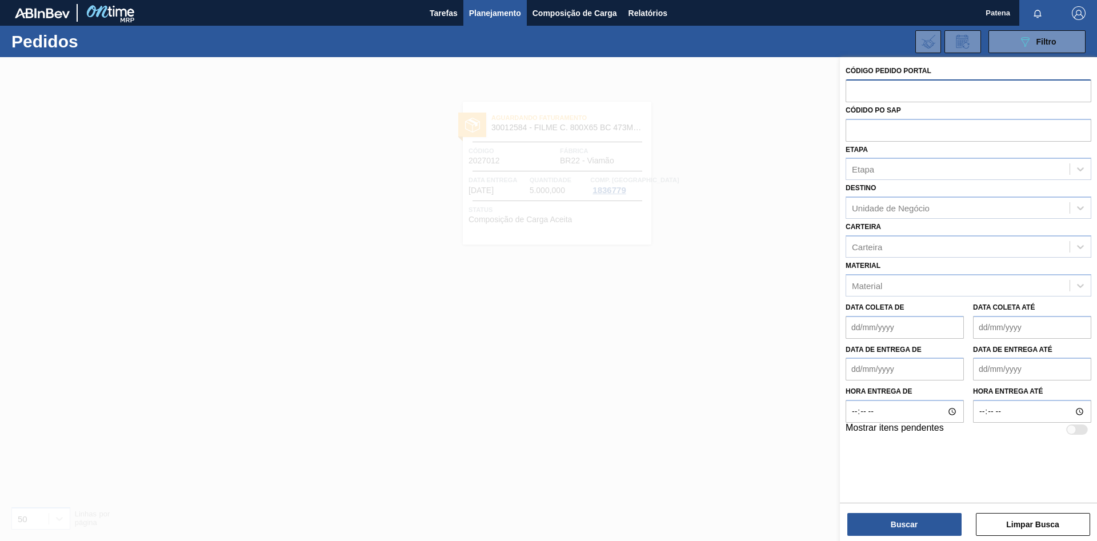
click at [780, 93] on input "text" at bounding box center [968, 90] width 246 height 22
click at [780, 97] on input "text" at bounding box center [968, 90] width 246 height 22
click at [780, 99] on input "text" at bounding box center [968, 90] width 246 height 22
click at [780, 93] on input "text" at bounding box center [968, 90] width 246 height 22
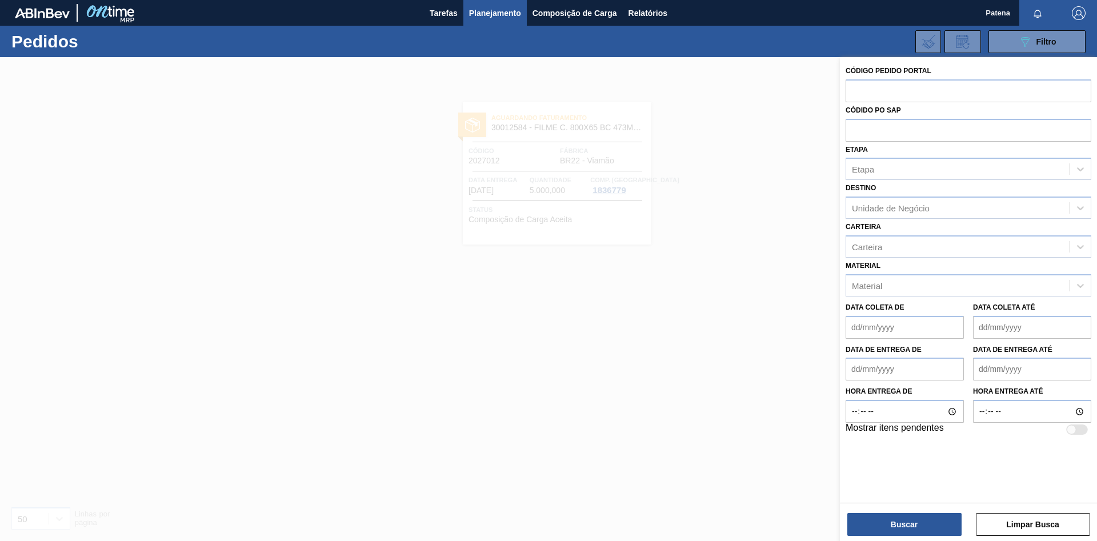
click at [709, 362] on div at bounding box center [548, 327] width 1097 height 541
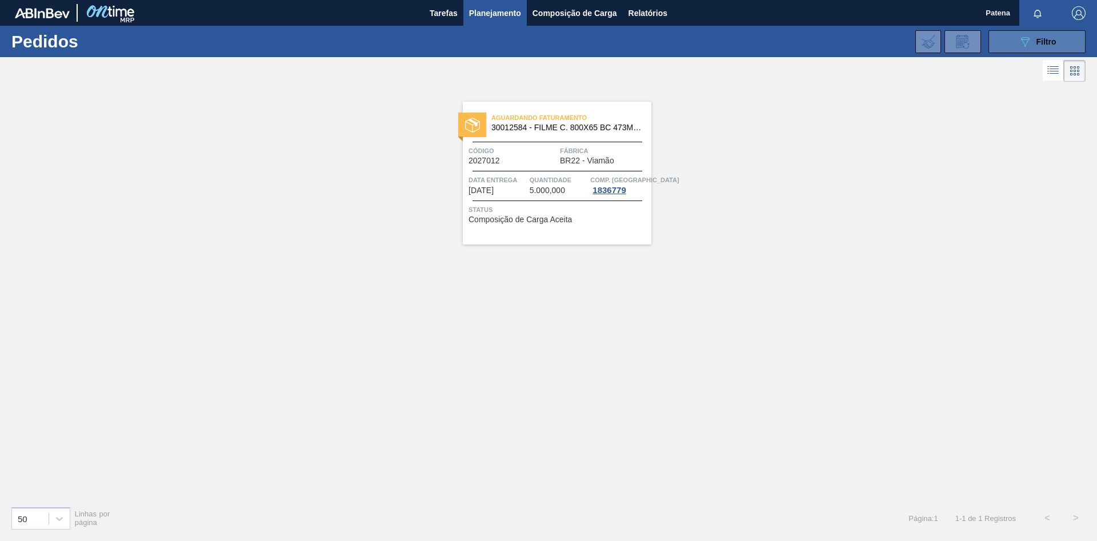
click at [780, 41] on icon "089F7B8B-B2A5-4AFE-B5C0-19BA573D28AC" at bounding box center [1025, 42] width 14 height 14
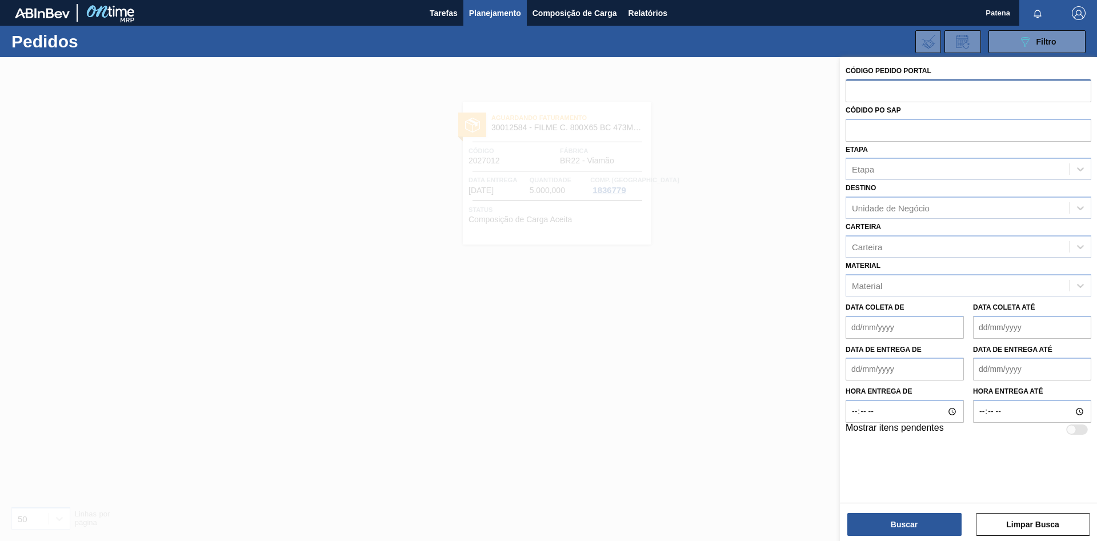
click at [780, 94] on input "text" at bounding box center [968, 90] width 246 height 22
click at [780, 90] on input "text" at bounding box center [968, 90] width 246 height 22
type input "2026986"
click at [780, 362] on button "Buscar" at bounding box center [904, 524] width 114 height 23
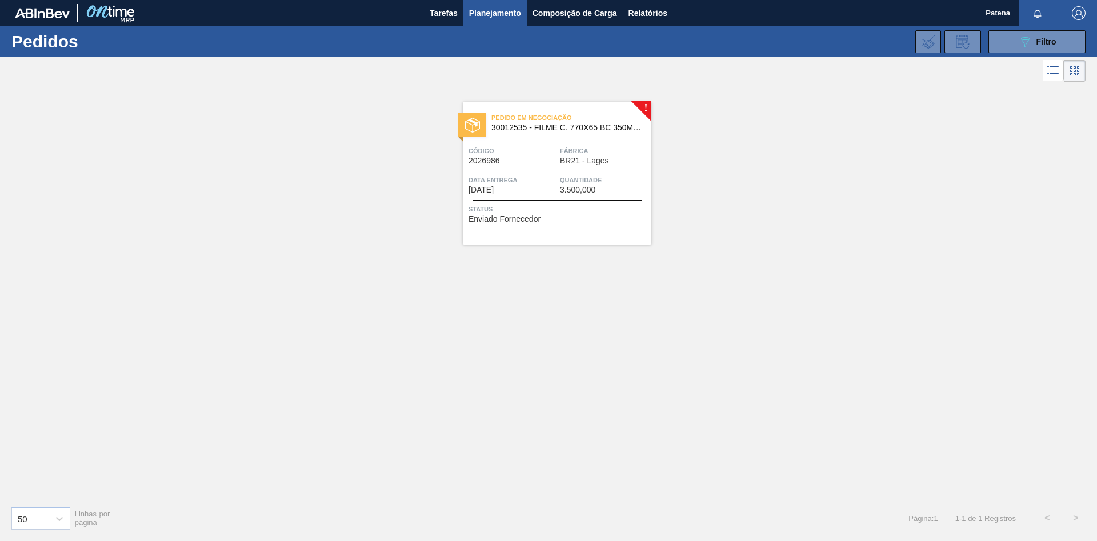
click at [532, 351] on div "! Pedido em Negociação 30012535 - FILME C. 770X65 BC 350ML C12 429 Código 20269…" at bounding box center [548, 291] width 1097 height 412
drag, startPoint x: 615, startPoint y: 326, endPoint x: 614, endPoint y: 316, distance: 9.2
click at [614, 316] on div "! Pedido em Negociação 30012535 - FILME C. 770X65 BC 350ML C12 429 Código 20269…" at bounding box center [548, 291] width 1097 height 412
click at [576, 164] on span "BR21 - Lages" at bounding box center [584, 161] width 49 height 9
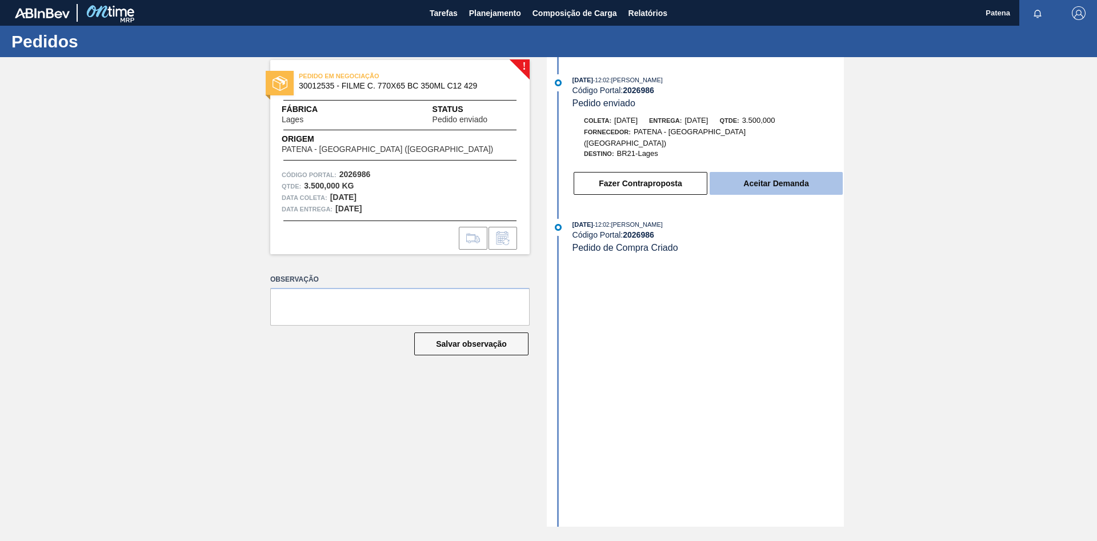
click at [762, 173] on button "Aceitar Demanda" at bounding box center [776, 183] width 133 height 23
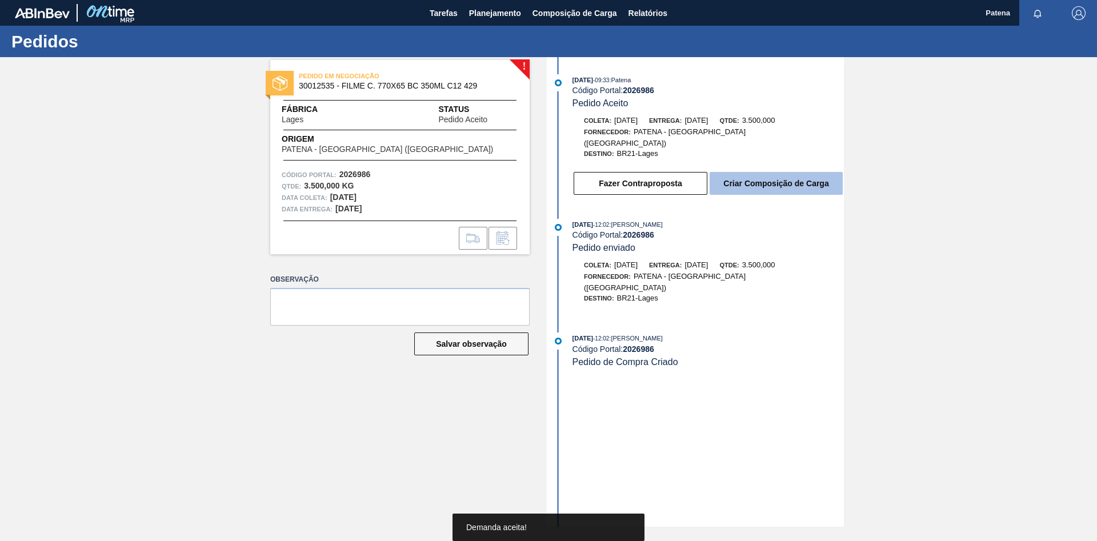
click at [764, 180] on button "Criar Composição de Carga" at bounding box center [776, 183] width 133 height 23
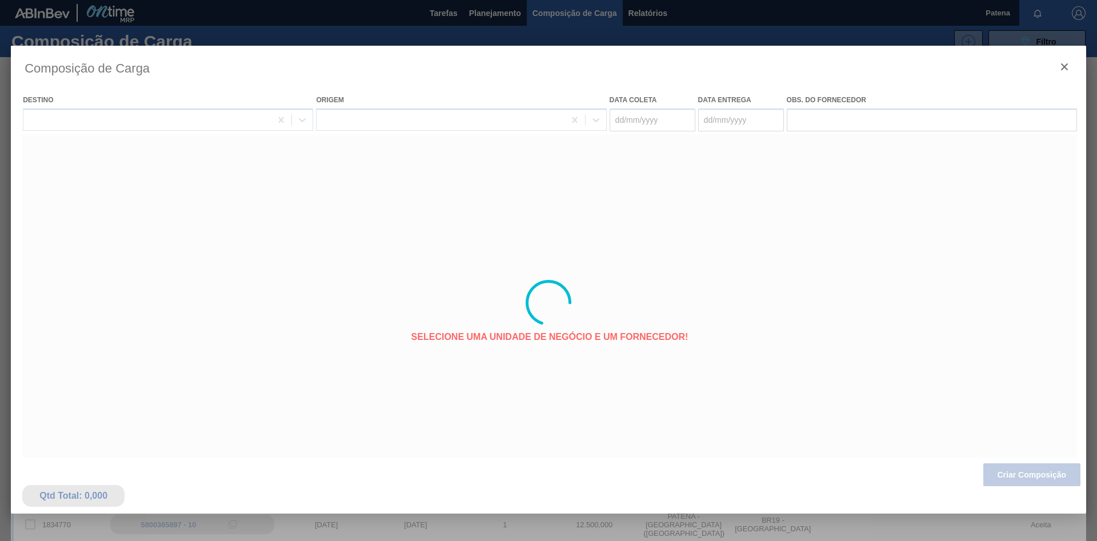
type coleta "[DATE]"
type entrega "[DATE]"
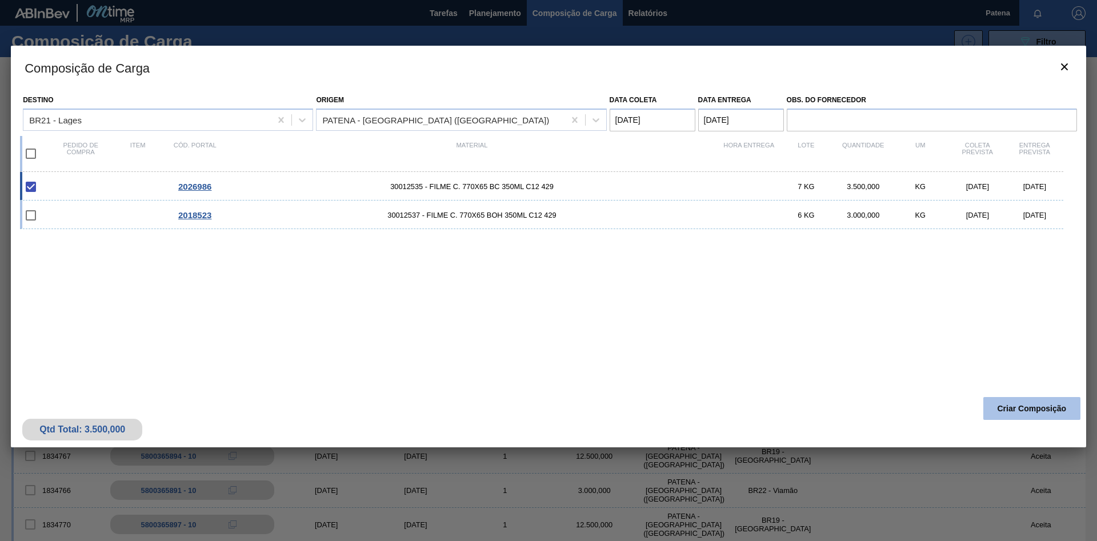
click at [780, 362] on button "Criar Composição" at bounding box center [1031, 408] width 97 height 23
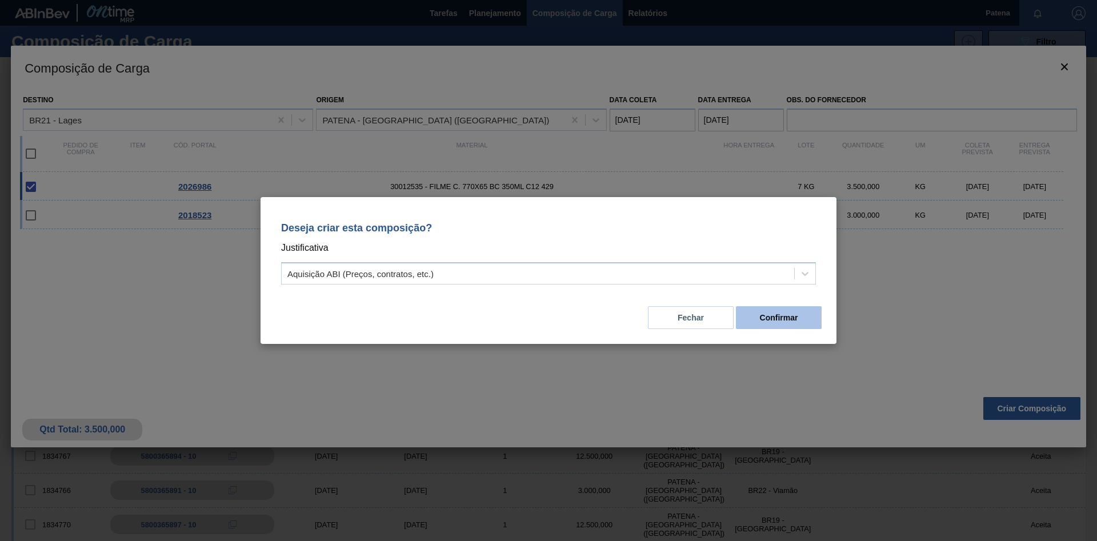
click at [774, 319] on button "Confirmar" at bounding box center [779, 317] width 86 height 23
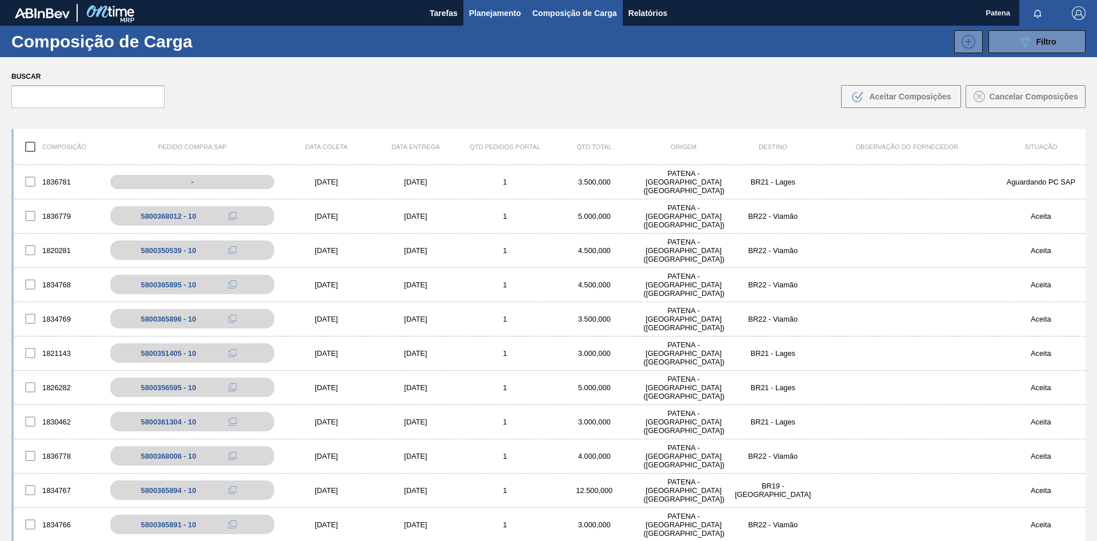
click at [510, 16] on span "Planejamento" at bounding box center [495, 13] width 52 height 14
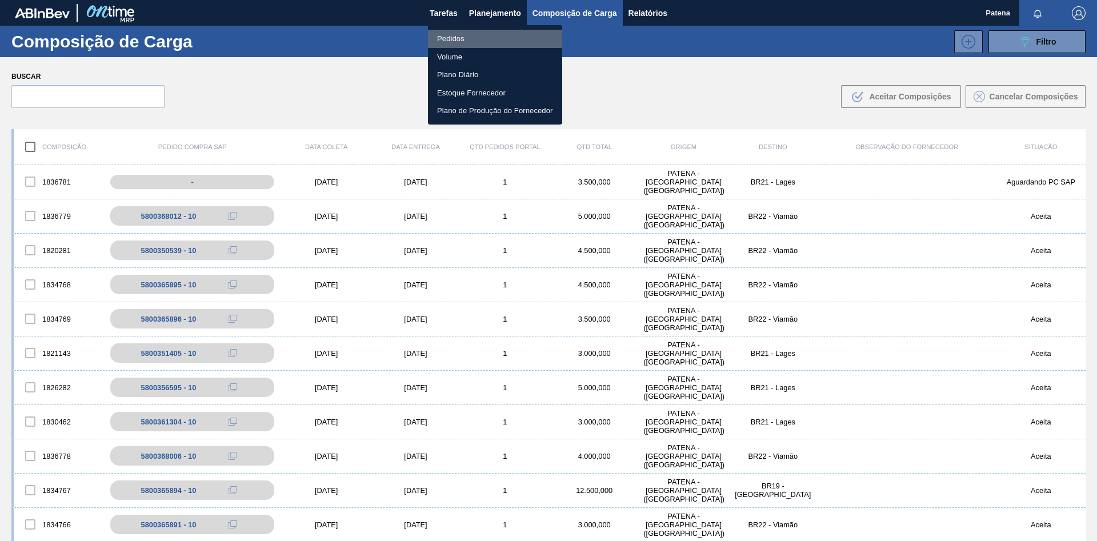
click at [492, 37] on li "Pedidos" at bounding box center [495, 39] width 134 height 18
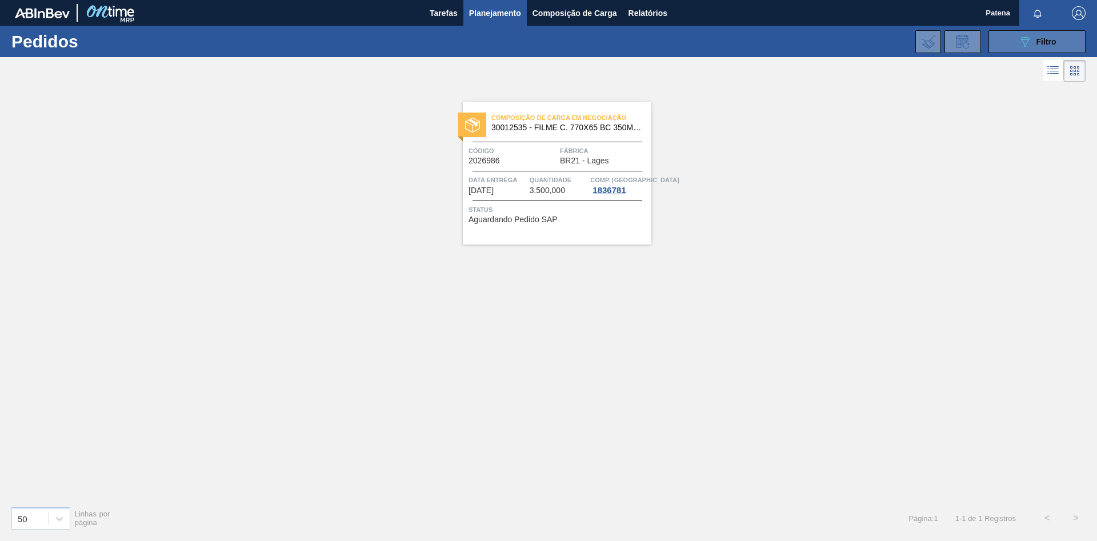
click at [780, 45] on icon "089F7B8B-B2A5-4AFE-B5C0-19BA573D28AC" at bounding box center [1025, 42] width 14 height 14
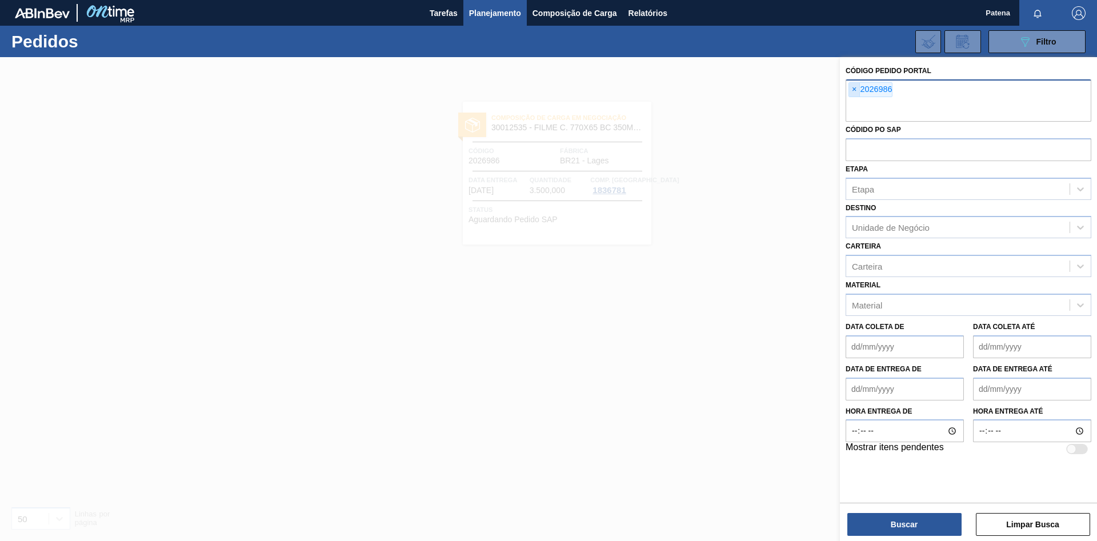
click at [780, 87] on span "×" at bounding box center [854, 90] width 11 height 14
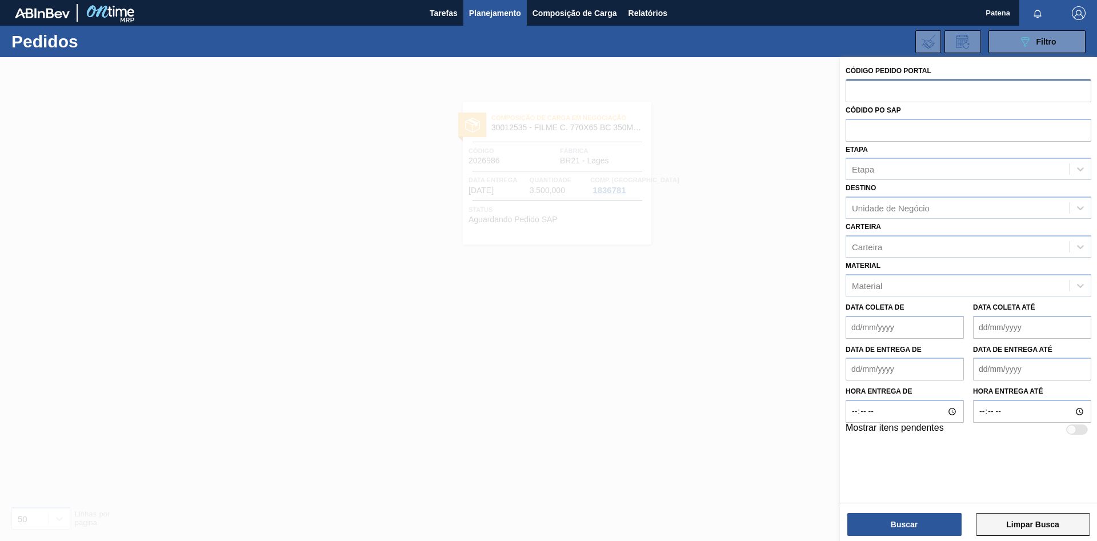
click at [780, 362] on button "Limpar Busca" at bounding box center [1033, 524] width 114 height 23
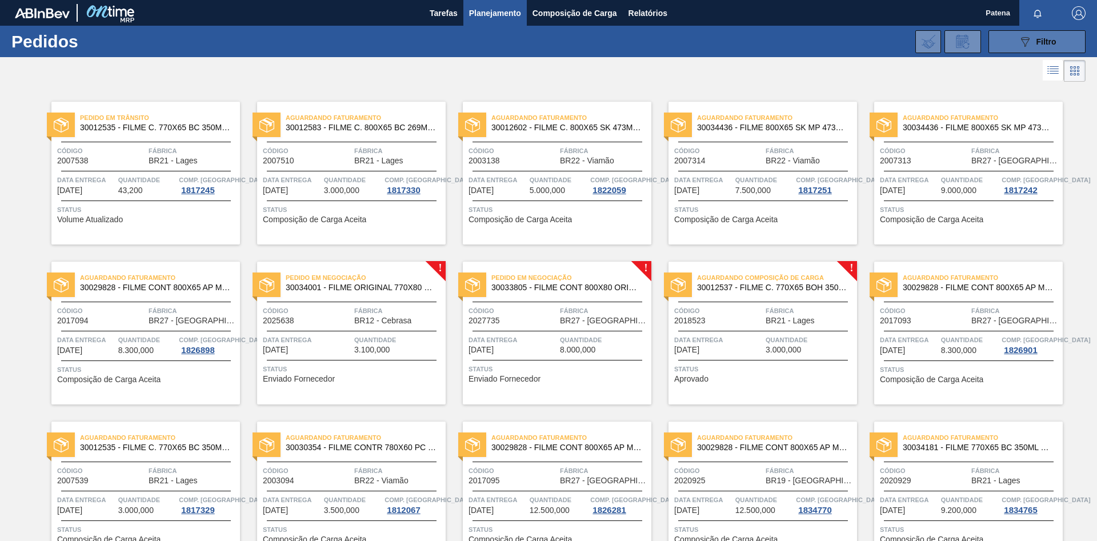
click at [780, 50] on button "089F7B8B-B2A5-4AFE-B5C0-19BA573D28AC Filtro" at bounding box center [1036, 41] width 97 height 23
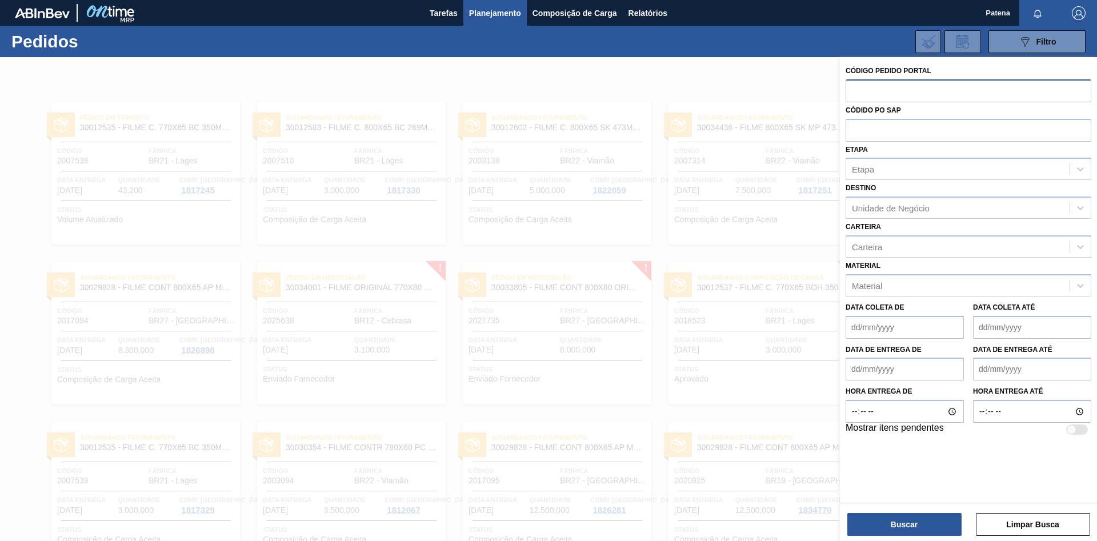
click at [780, 93] on input "text" at bounding box center [968, 90] width 246 height 22
type input "2026986"
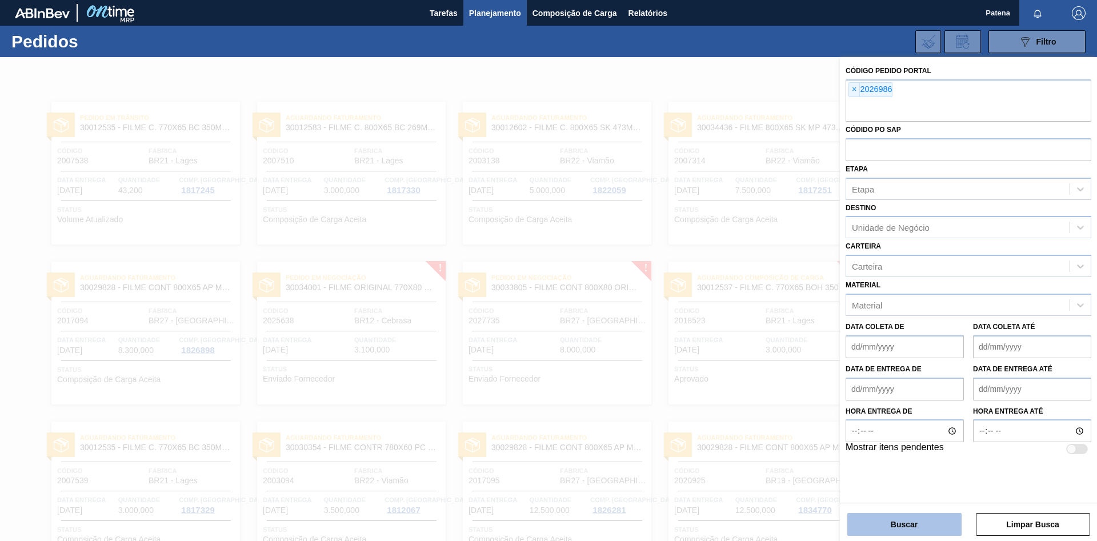
click at [780, 362] on button "Buscar" at bounding box center [904, 524] width 114 height 23
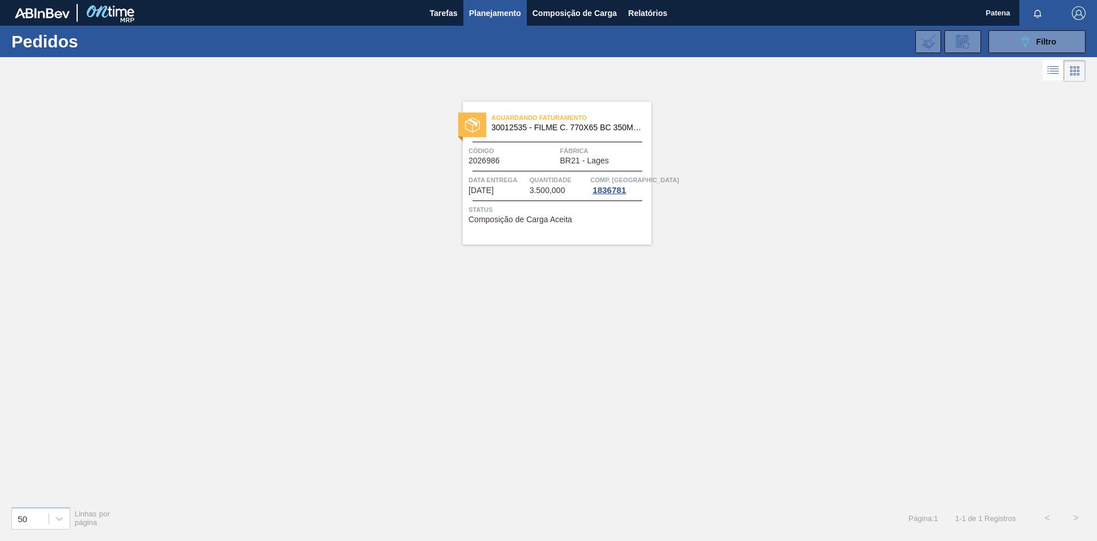
click at [536, 187] on span "3.500,000" at bounding box center [547, 190] width 35 height 9
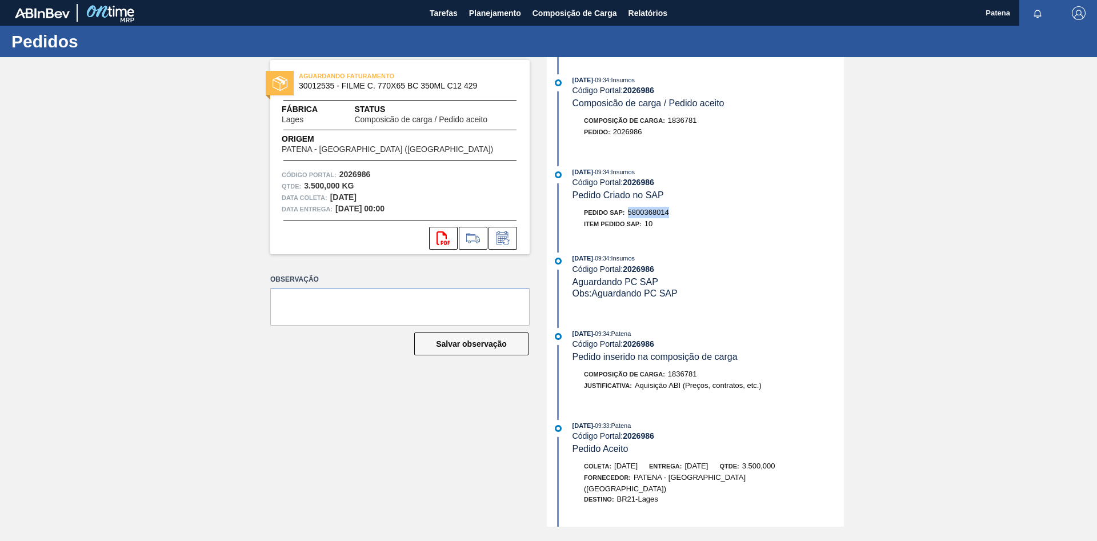
drag, startPoint x: 675, startPoint y: 215, endPoint x: 631, endPoint y: 219, distance: 44.7
click at [631, 218] on div "Pedido SAP: 5800368014" at bounding box center [707, 212] width 271 height 11
copy span "5800368014"
click at [504, 15] on span "Planejamento" at bounding box center [495, 13] width 52 height 14
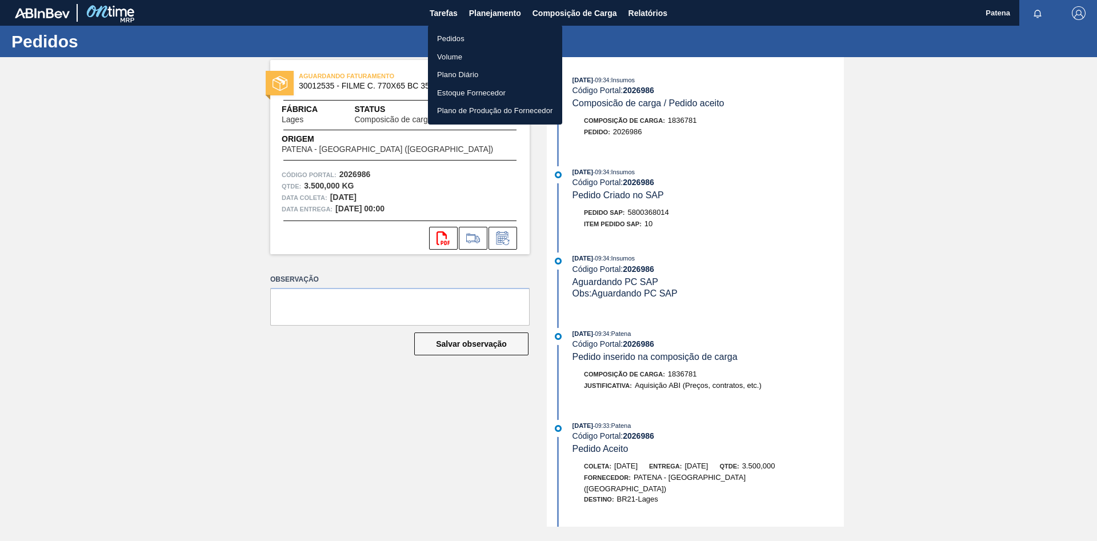
click at [519, 11] on div at bounding box center [548, 270] width 1097 height 541
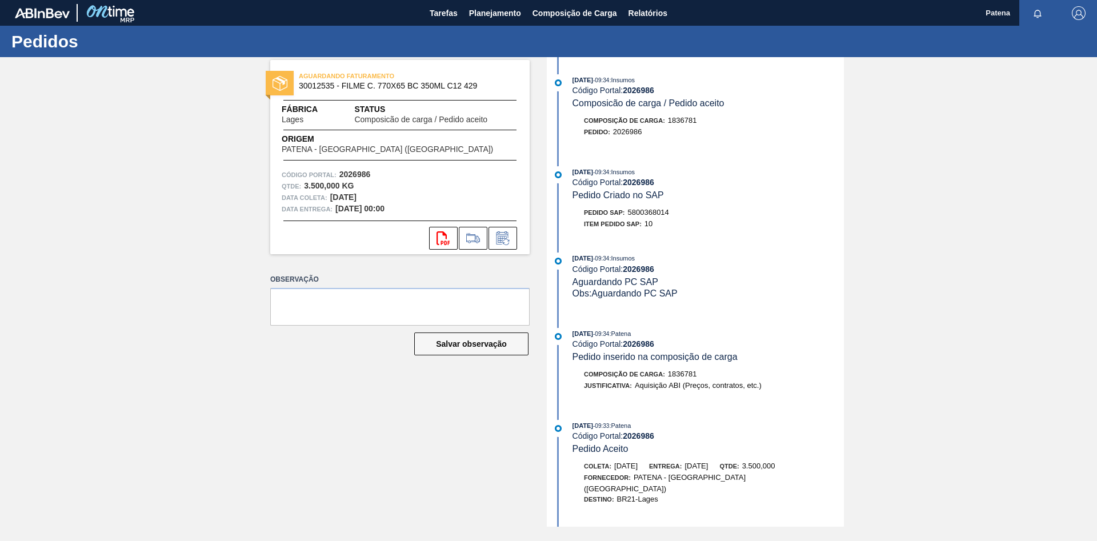
click at [508, 0] on body "Tarefas Planejamento Composição de Carga Relatórios Patena Marcar todas como li…" at bounding box center [548, 0] width 1097 height 0
click at [511, 17] on span "Planejamento" at bounding box center [495, 13] width 52 height 14
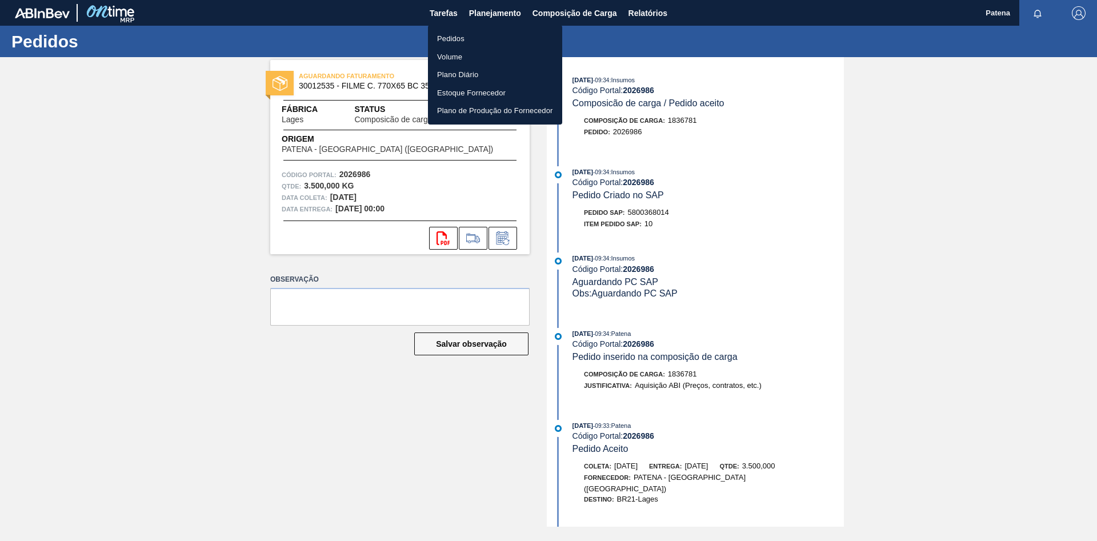
click at [467, 41] on li "Pedidos" at bounding box center [495, 39] width 134 height 18
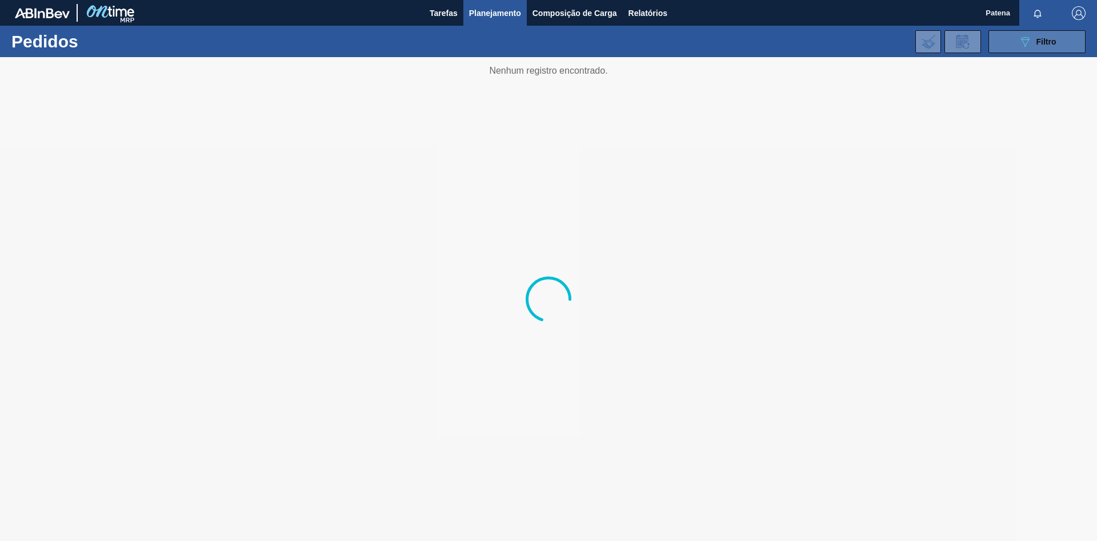
click at [780, 42] on icon "089F7B8B-B2A5-4AFE-B5C0-19BA573D28AC" at bounding box center [1025, 42] width 14 height 14
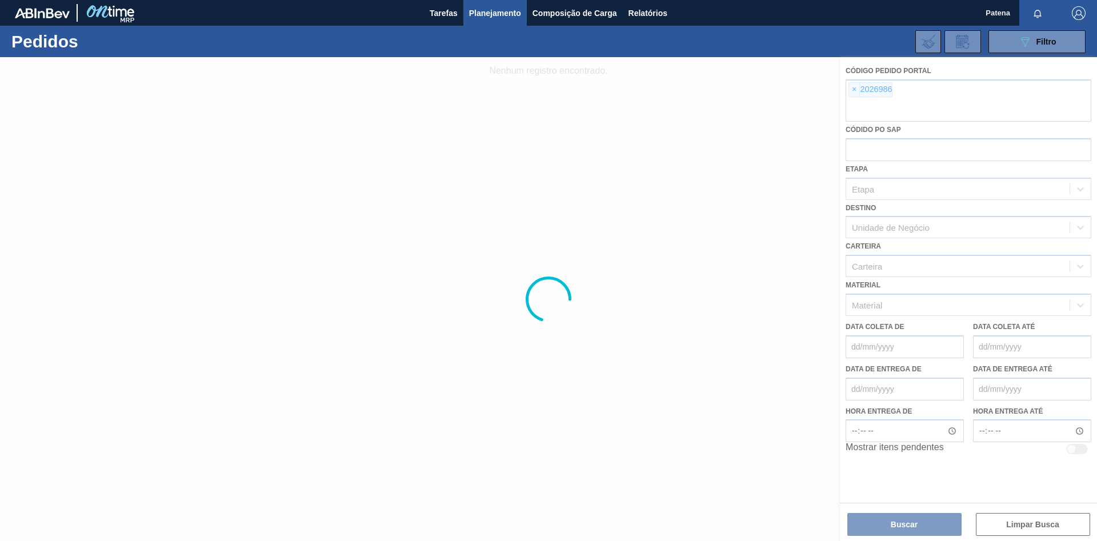
click at [780, 362] on div at bounding box center [548, 299] width 1097 height 484
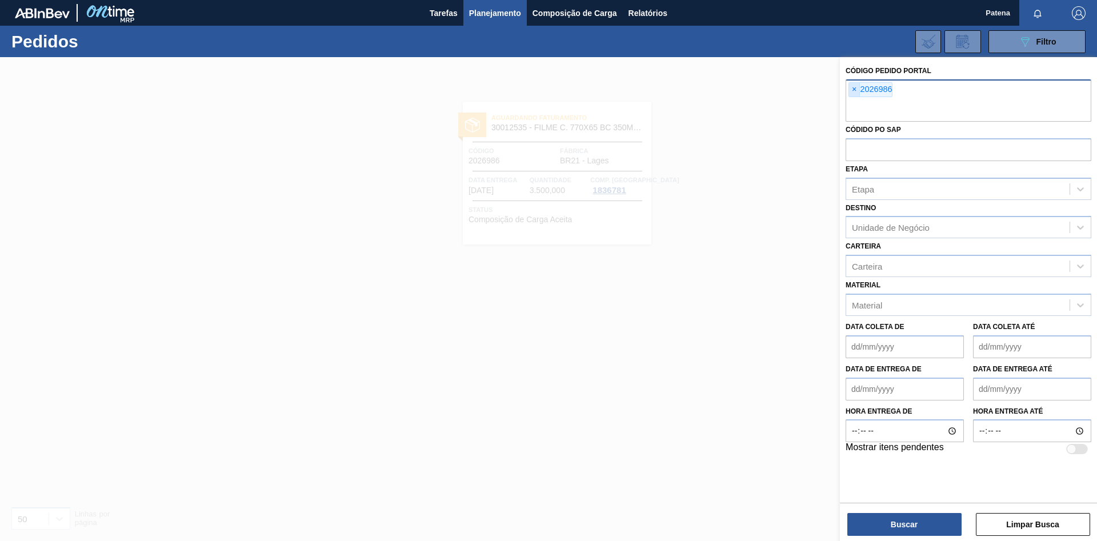
click at [780, 91] on span "×" at bounding box center [854, 90] width 11 height 14
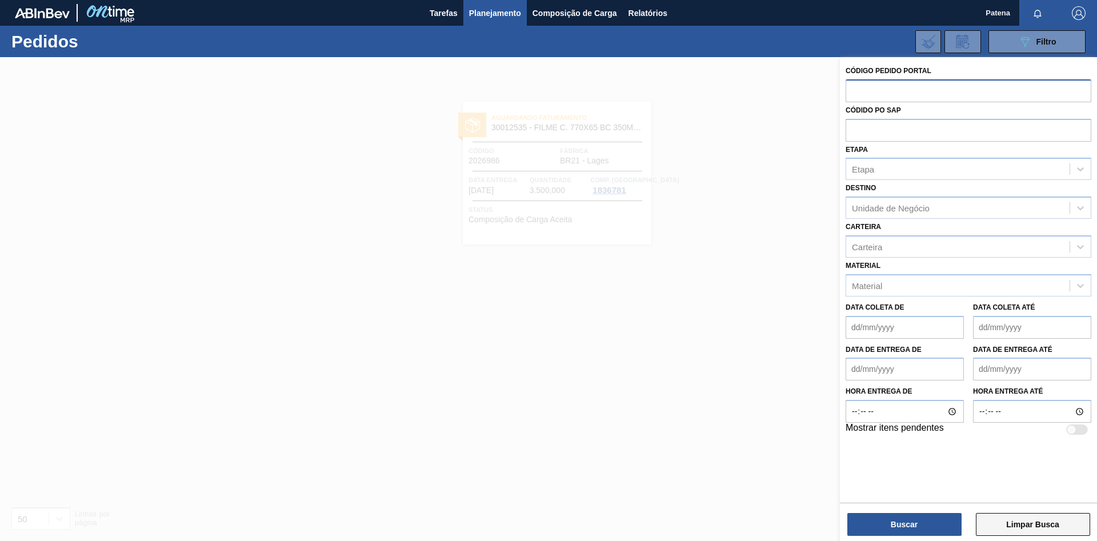
click at [780, 362] on button "Limpar Busca" at bounding box center [1033, 524] width 114 height 23
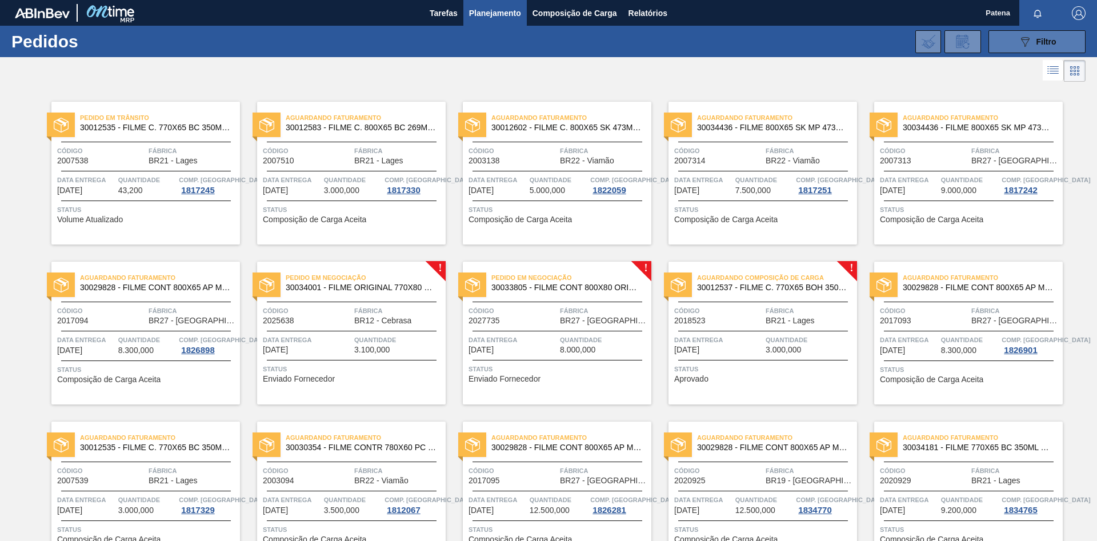
click at [780, 42] on icon "089F7B8B-B2A5-4AFE-B5C0-19BA573D28AC" at bounding box center [1025, 42] width 14 height 14
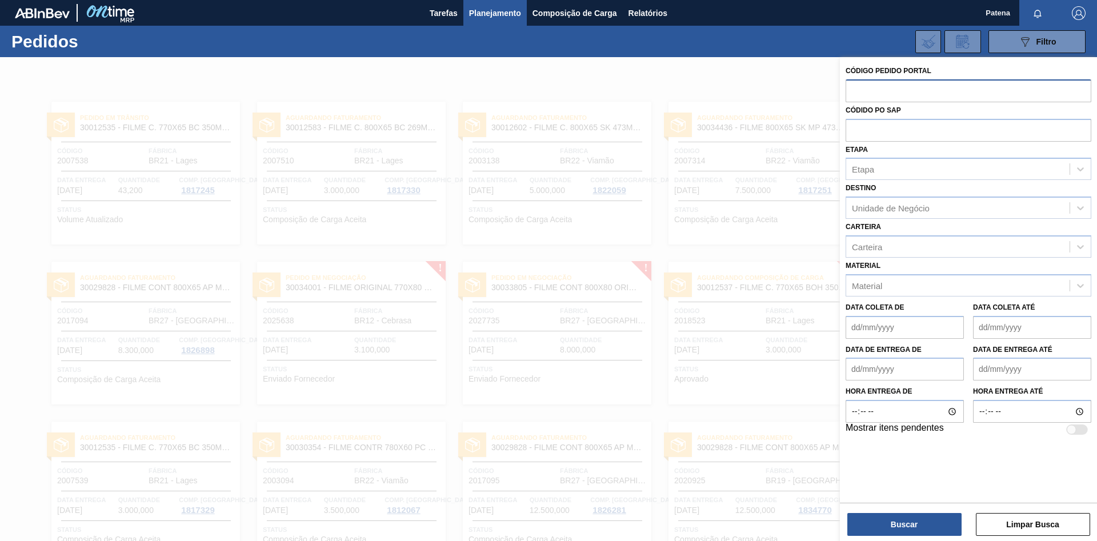
click at [780, 93] on input "text" at bounding box center [968, 90] width 246 height 22
type input "2018523"
click at [780, 362] on button "Buscar" at bounding box center [904, 524] width 114 height 23
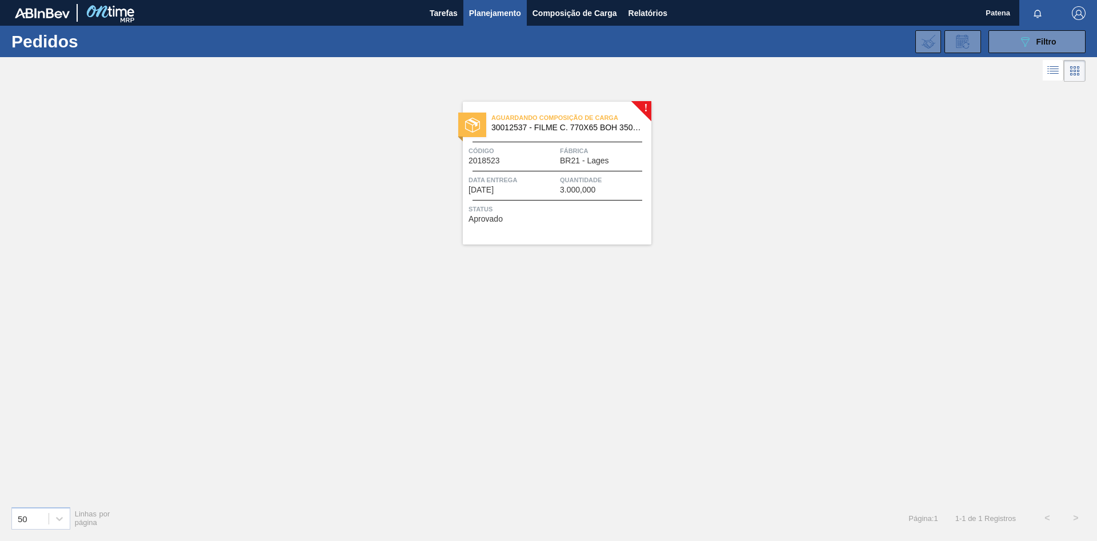
click at [535, 161] on div "Código 2018523" at bounding box center [512, 155] width 89 height 20
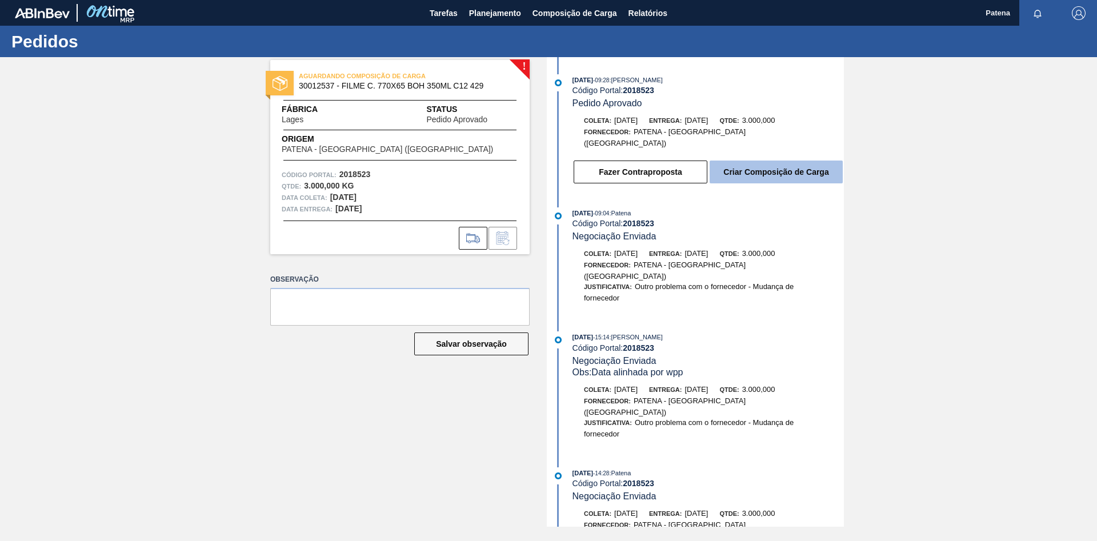
click at [761, 165] on button "Criar Composição de Carga" at bounding box center [776, 172] width 133 height 23
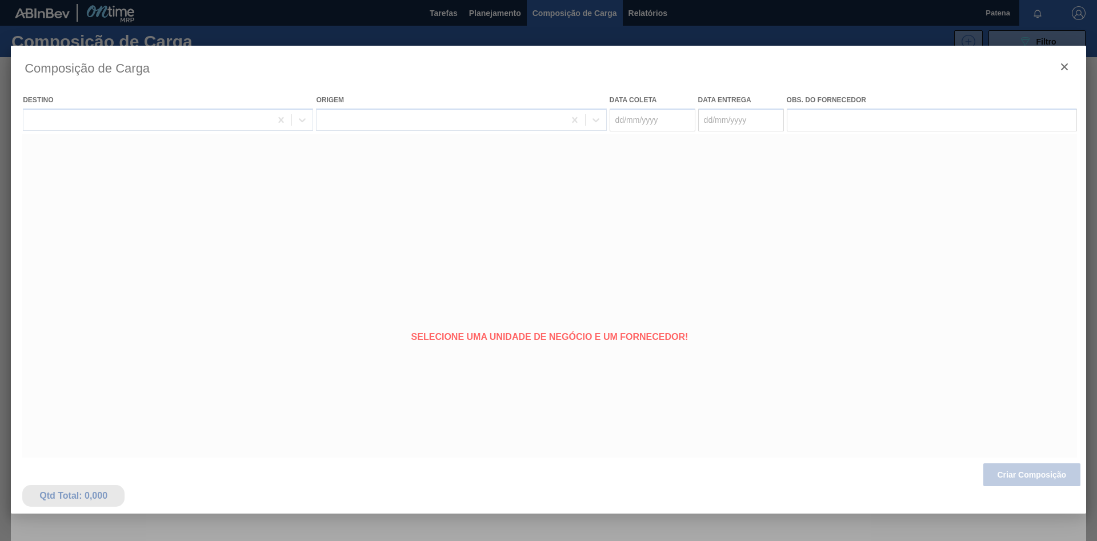
type coleta "[DATE]"
type entrega "[DATE]"
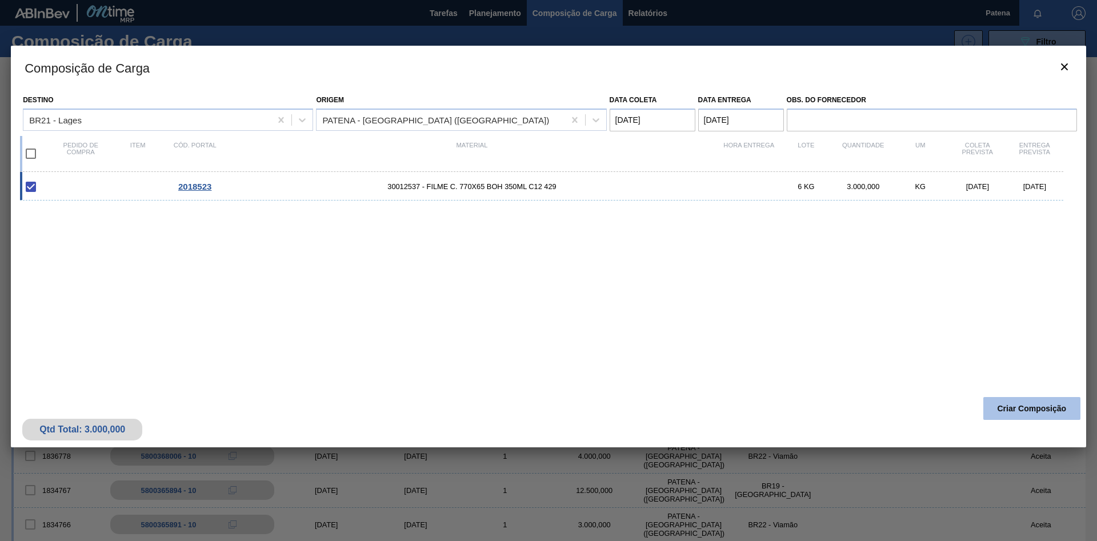
click at [780, 362] on button "Criar Composição" at bounding box center [1031, 408] width 97 height 23
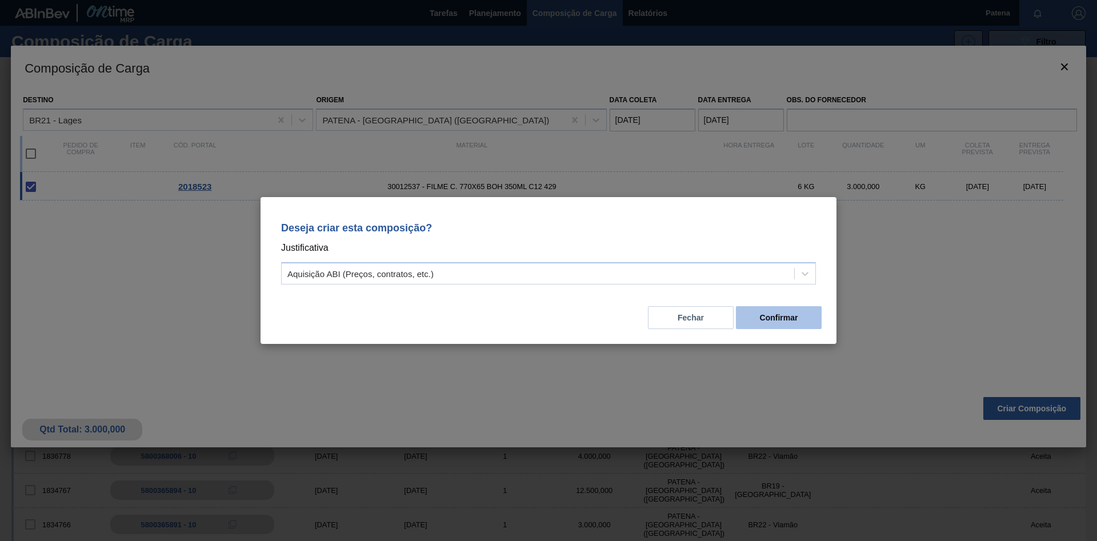
click at [779, 316] on button "Confirmar" at bounding box center [779, 317] width 86 height 23
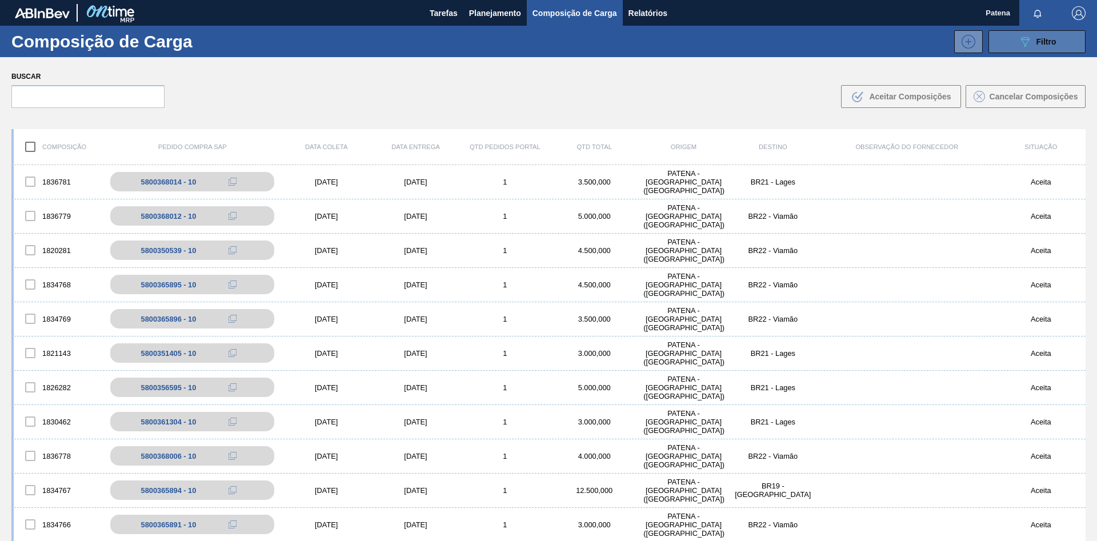
click at [780, 50] on button "089F7B8B-B2A5-4AFE-B5C0-19BA573D28AC Filtro" at bounding box center [1036, 41] width 97 height 23
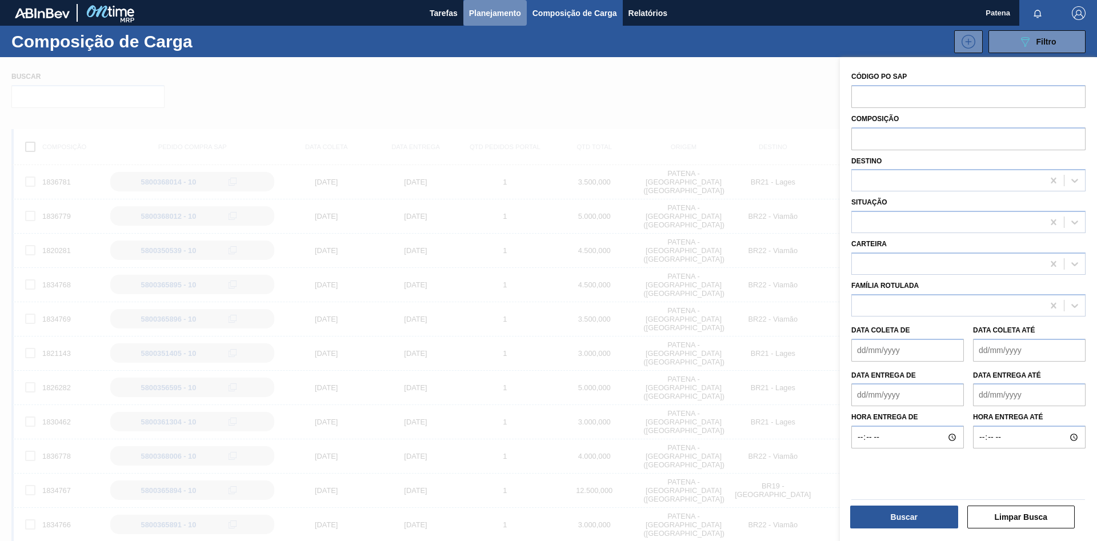
click at [468, 14] on button "Planejamento" at bounding box center [494, 13] width 63 height 26
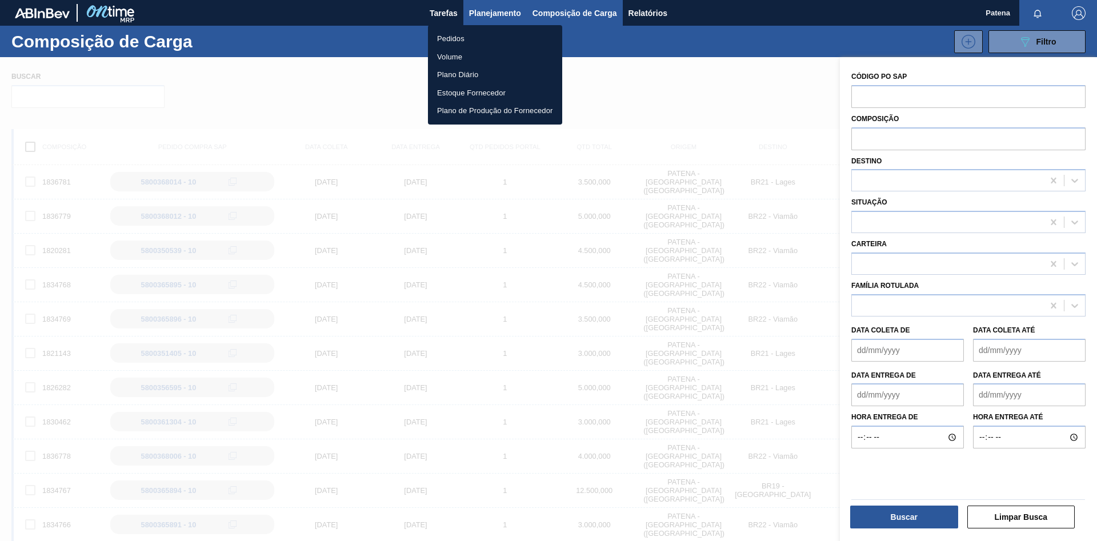
click at [478, 10] on div at bounding box center [548, 270] width 1097 height 541
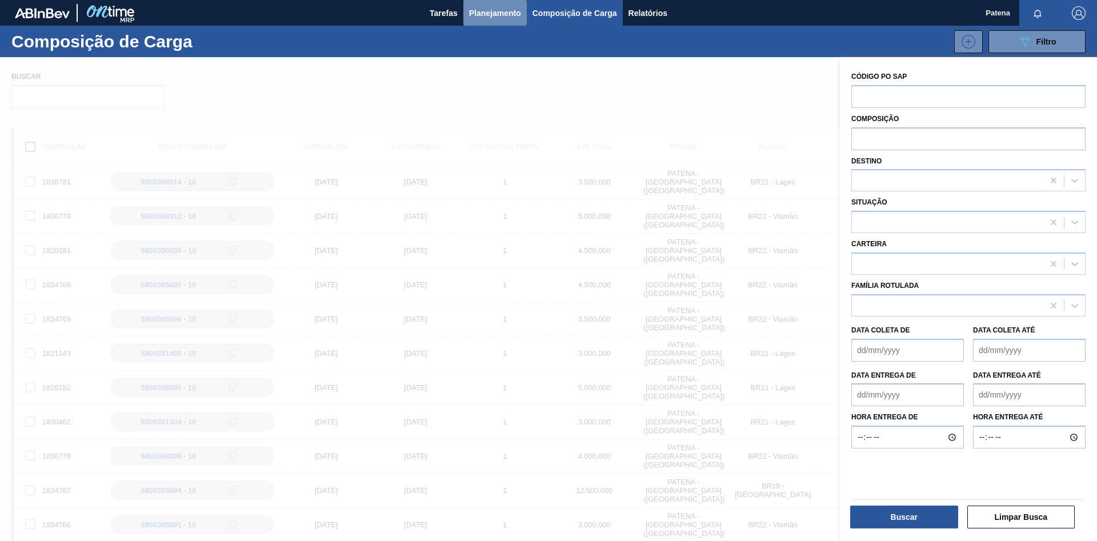
click at [495, 19] on span "Planejamento" at bounding box center [495, 13] width 52 height 14
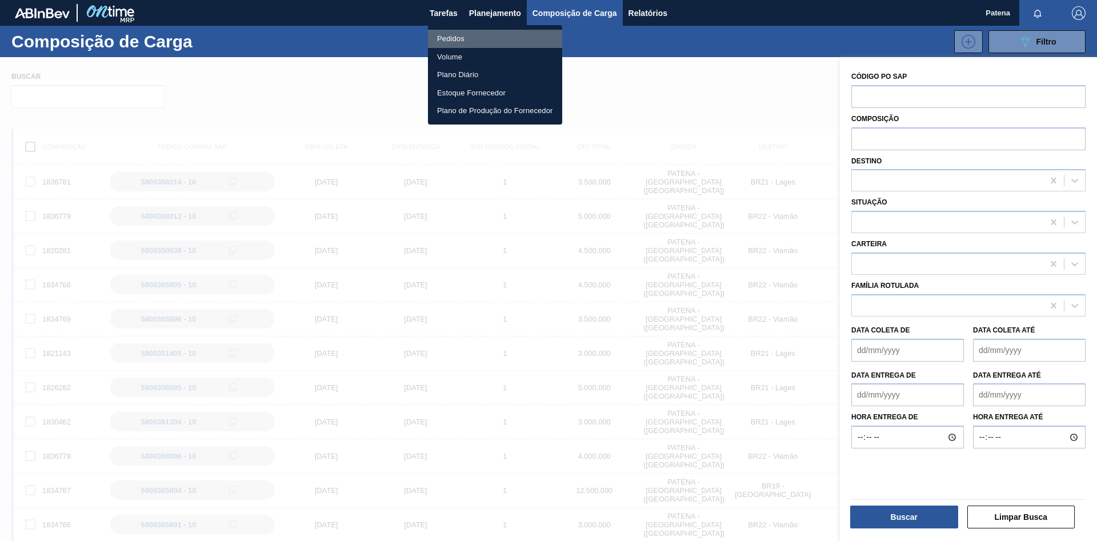
click at [475, 36] on li "Pedidos" at bounding box center [495, 39] width 134 height 18
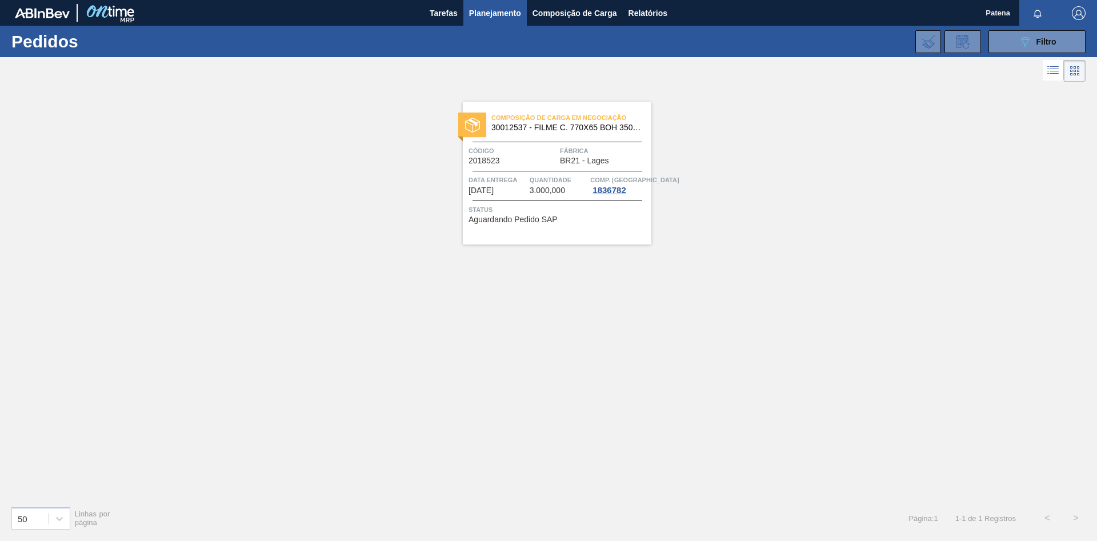
click at [556, 158] on div "Código 2018523 Fábrica BR21 - Lages" at bounding box center [557, 155] width 189 height 20
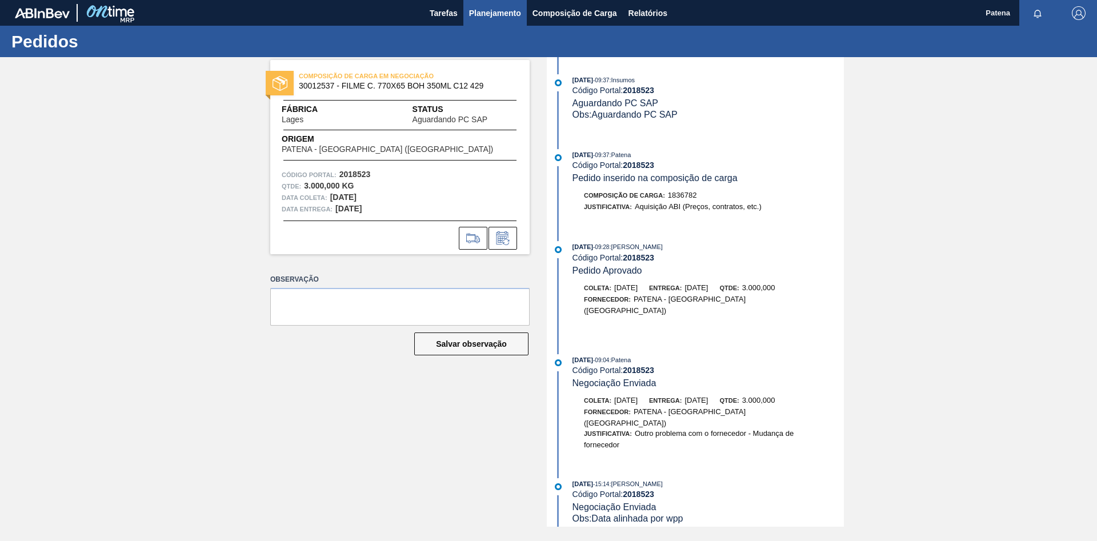
click at [498, 13] on span "Planejamento" at bounding box center [495, 13] width 52 height 14
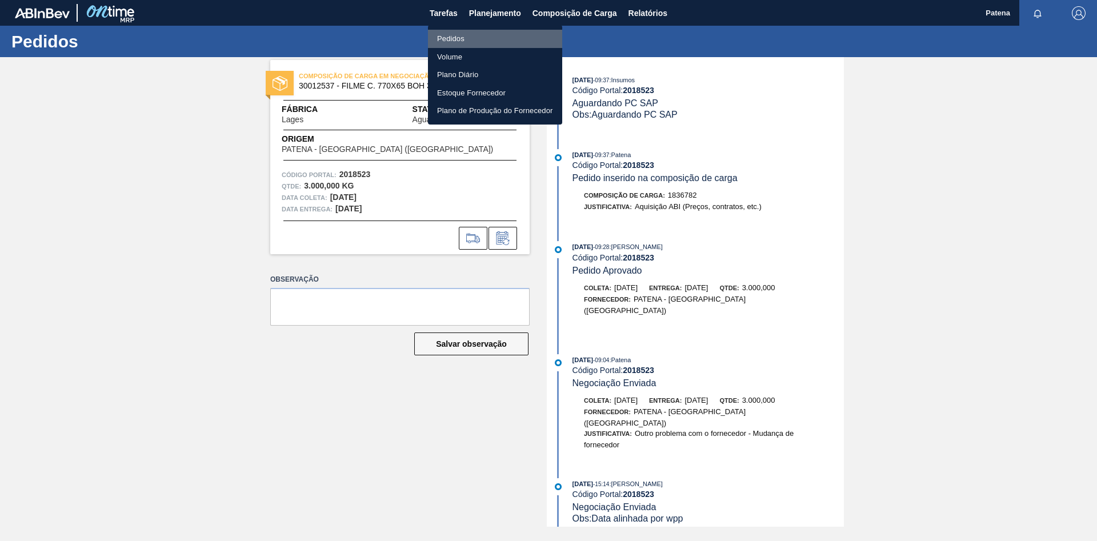
click at [456, 43] on li "Pedidos" at bounding box center [495, 39] width 134 height 18
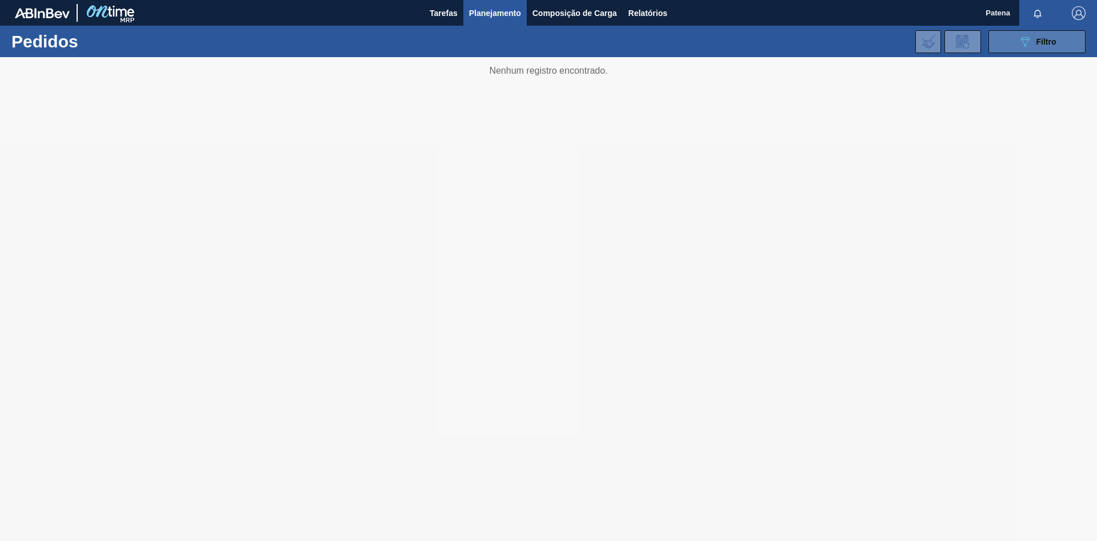
drag, startPoint x: 1034, startPoint y: 43, endPoint x: 1015, endPoint y: 50, distance: 20.6
click at [780, 43] on div "089F7B8B-B2A5-4AFE-B5C0-19BA573D28AC Filtro" at bounding box center [1037, 42] width 38 height 14
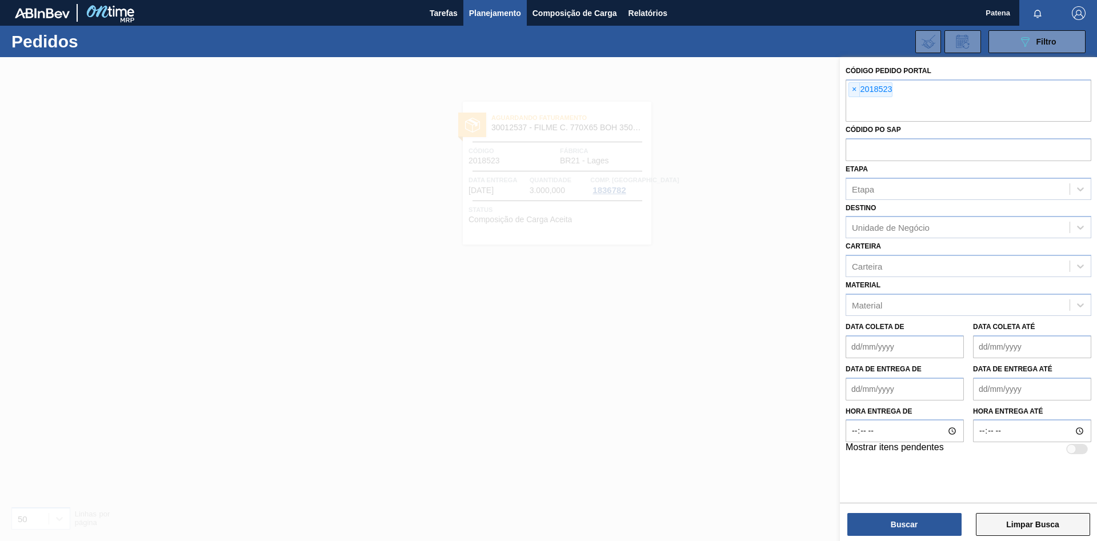
click at [780, 362] on button "Limpar Busca" at bounding box center [1033, 524] width 114 height 23
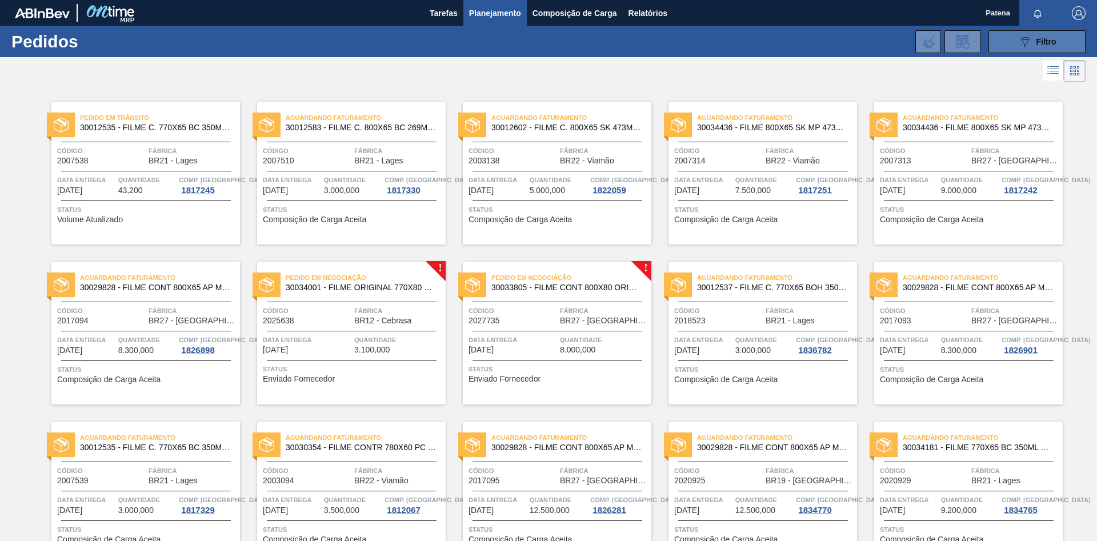
click at [780, 34] on button "089F7B8B-B2A5-4AFE-B5C0-19BA573D28AC Filtro" at bounding box center [1036, 41] width 97 height 23
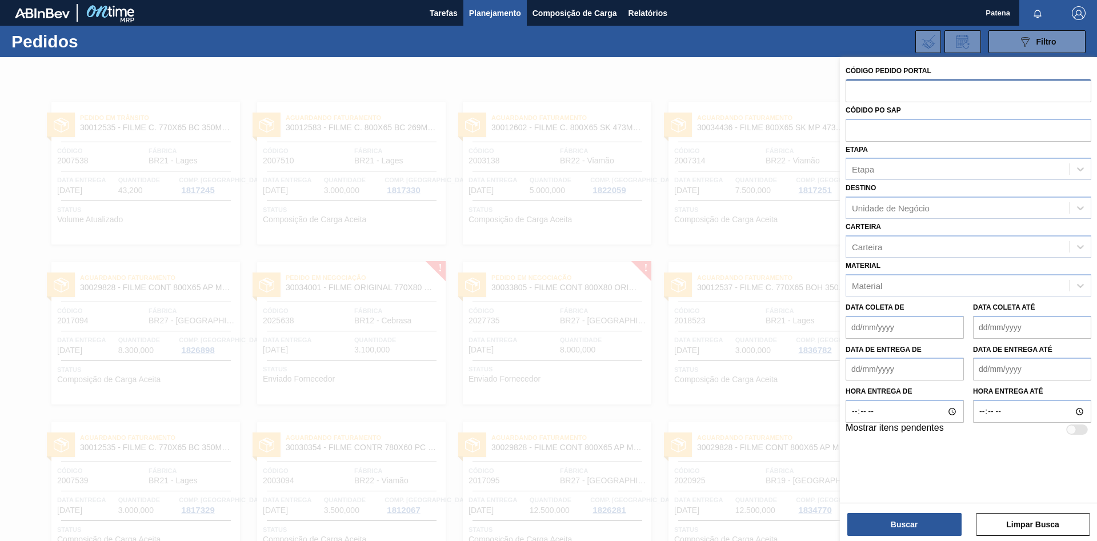
click at [780, 92] on input "text" at bounding box center [968, 90] width 246 height 22
type input "2018523"
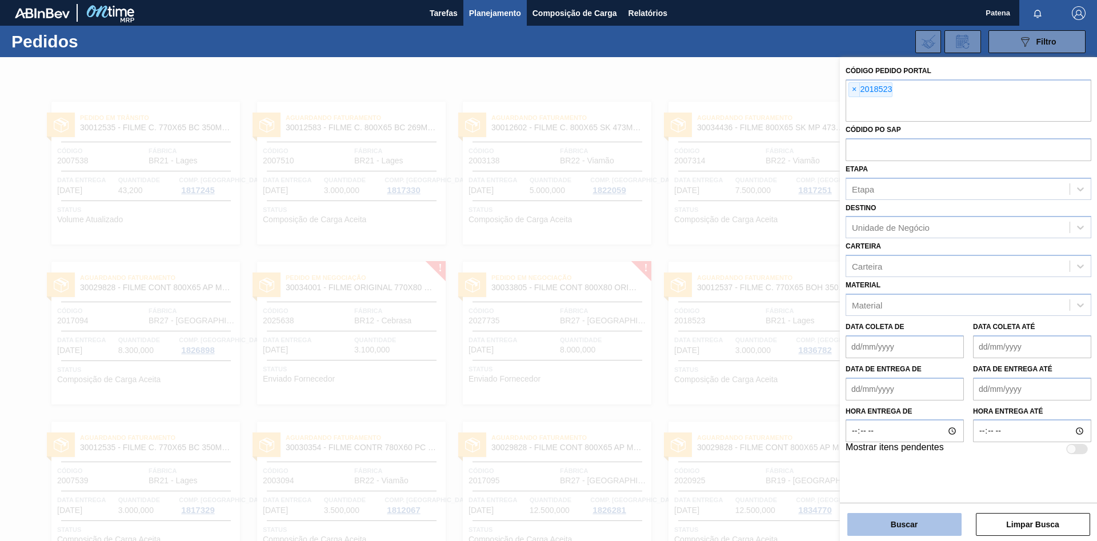
click at [780, 362] on button "Buscar" at bounding box center [904, 524] width 114 height 23
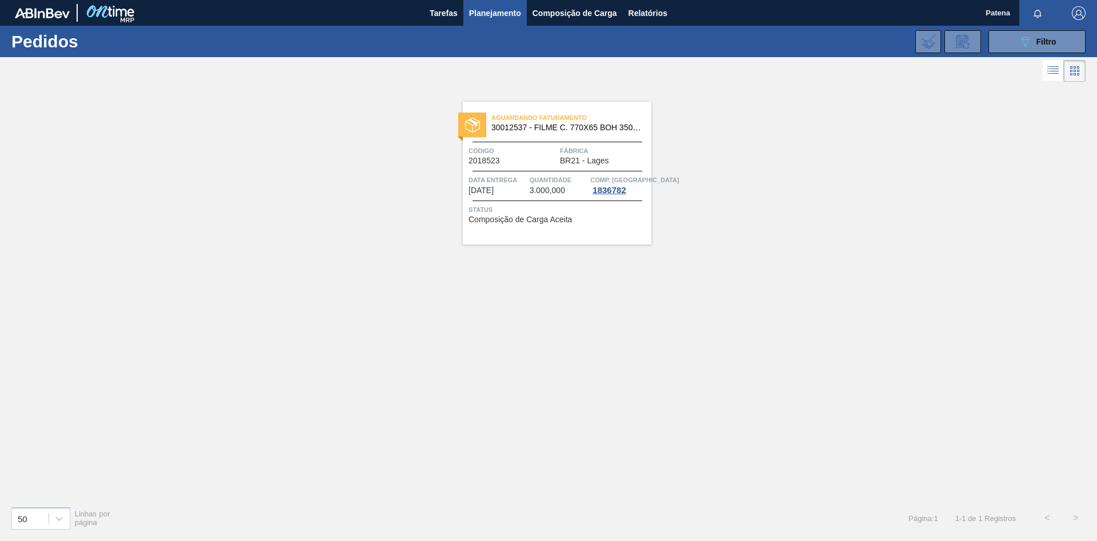
click at [560, 122] on span "Aguardando Faturamento" at bounding box center [571, 117] width 160 height 11
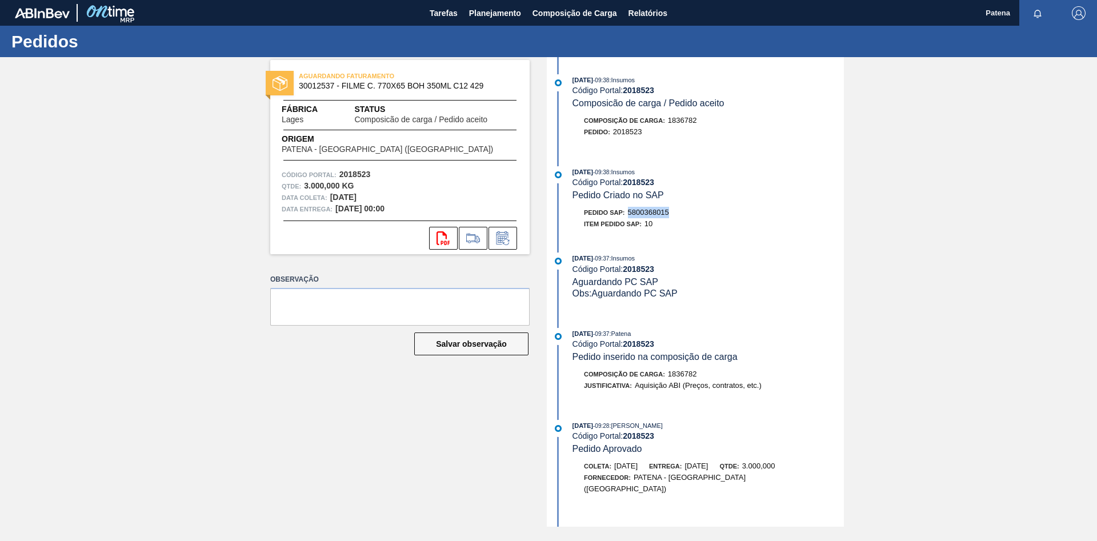
drag, startPoint x: 669, startPoint y: 211, endPoint x: 630, endPoint y: 214, distance: 39.5
click at [630, 214] on span "5800368015" at bounding box center [648, 212] width 41 height 9
copy span "5800368015"
click at [367, 362] on div "AGUARDANDO FATURAMENTO 30012537 - FILME C. 770X65 BOH 350ML C12 429 Fábrica Lag…" at bounding box center [391, 292] width 276 height 470
